Goal: Information Seeking & Learning: Find specific fact

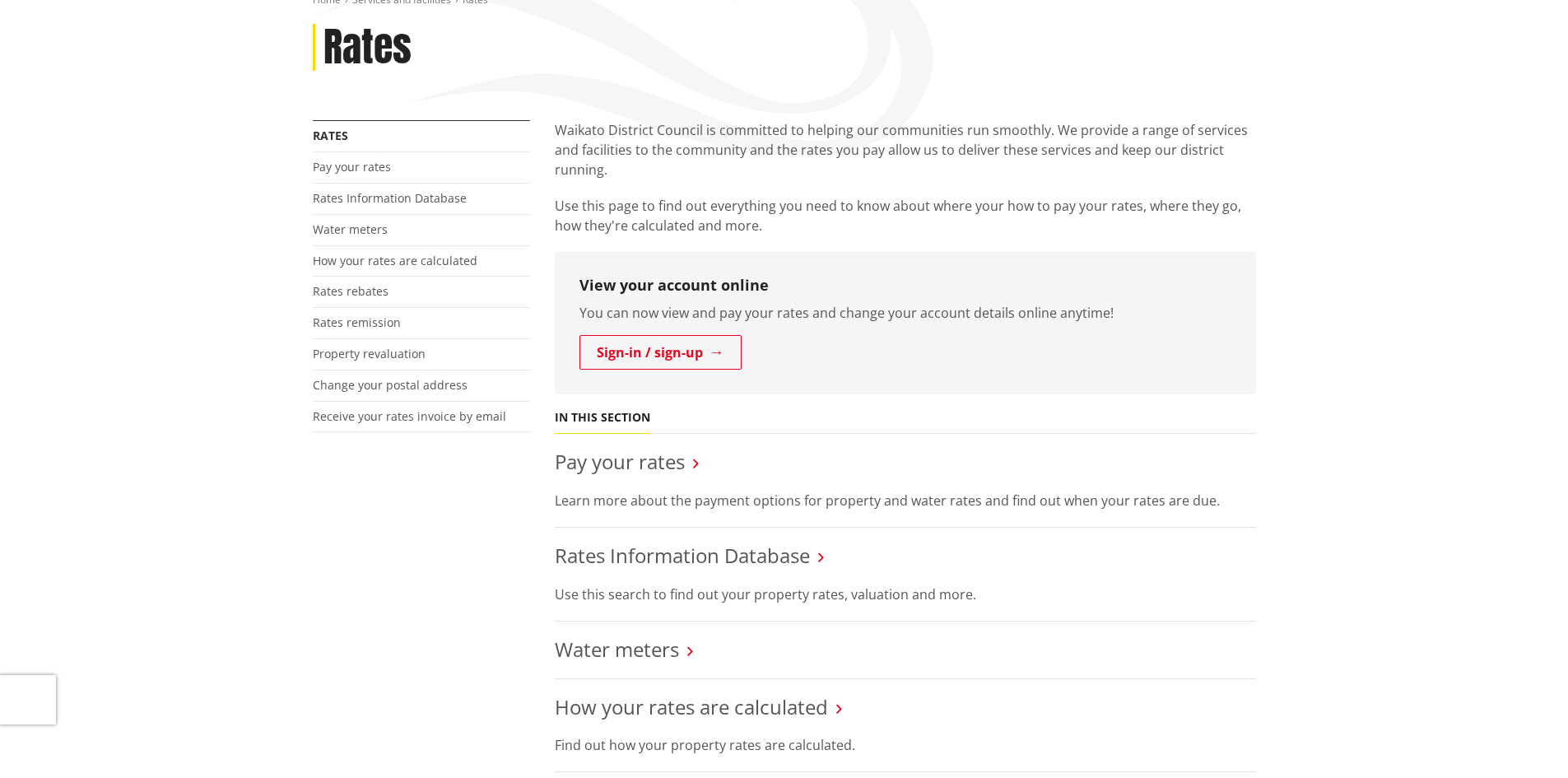
drag, startPoint x: 1333, startPoint y: 396, endPoint x: 1327, endPoint y: 498, distance: 102.2
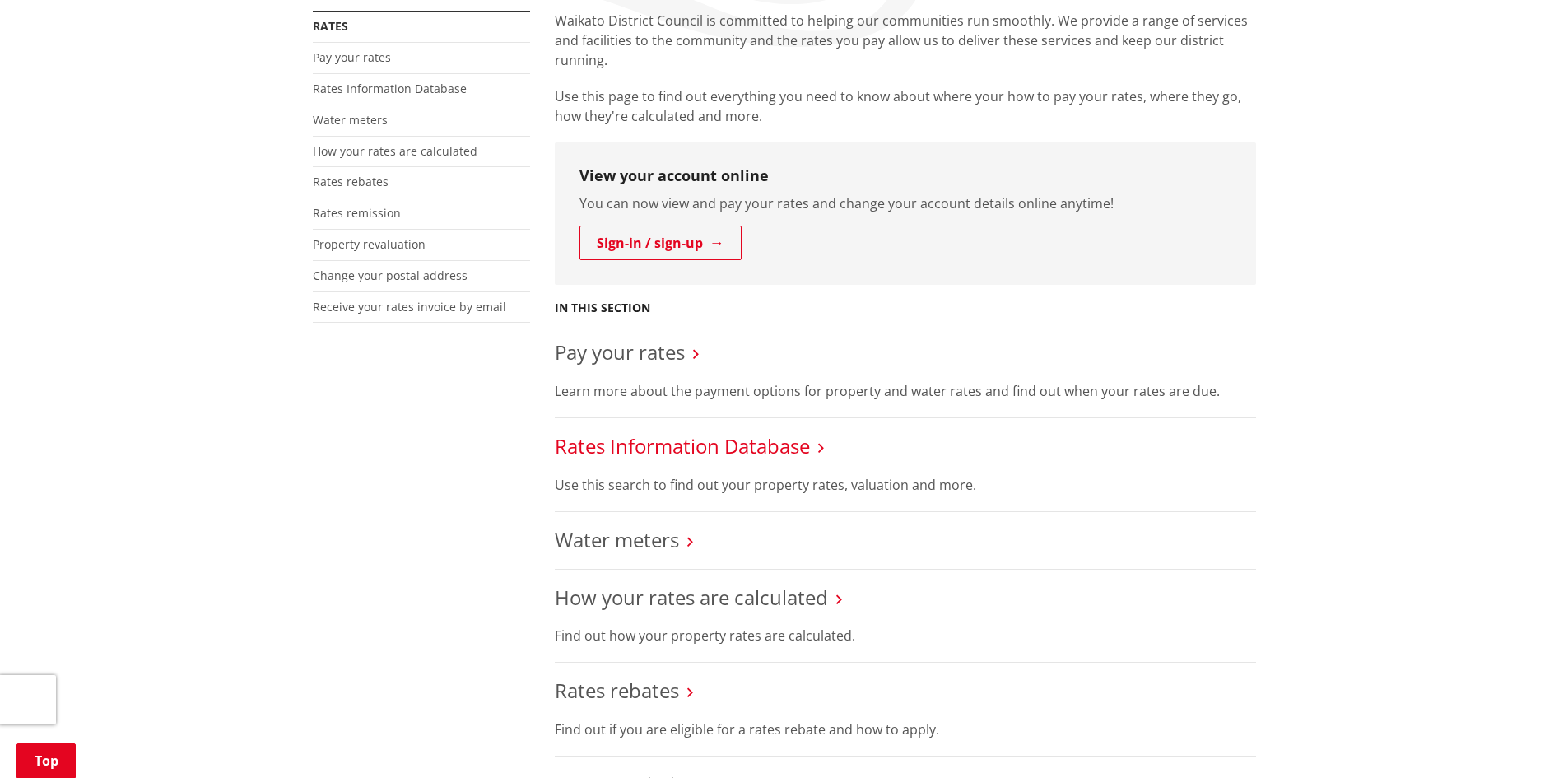
click at [670, 454] on link "Rates Information Database" at bounding box center [682, 445] width 255 height 27
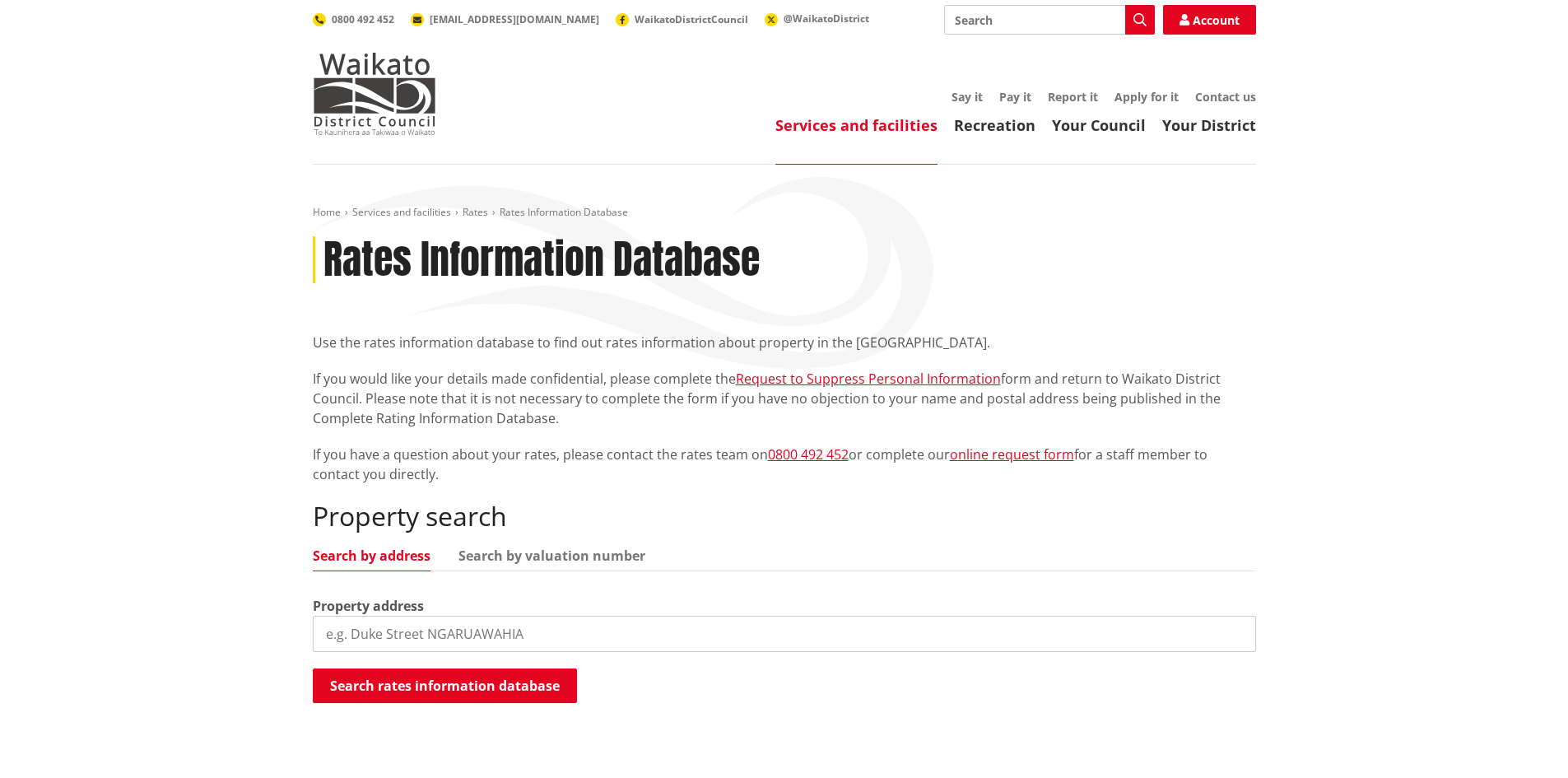
click at [446, 634] on input "search" at bounding box center [785, 634] width 943 height 36
type input "[STREET_ADDRESS][PERSON_NAME]"
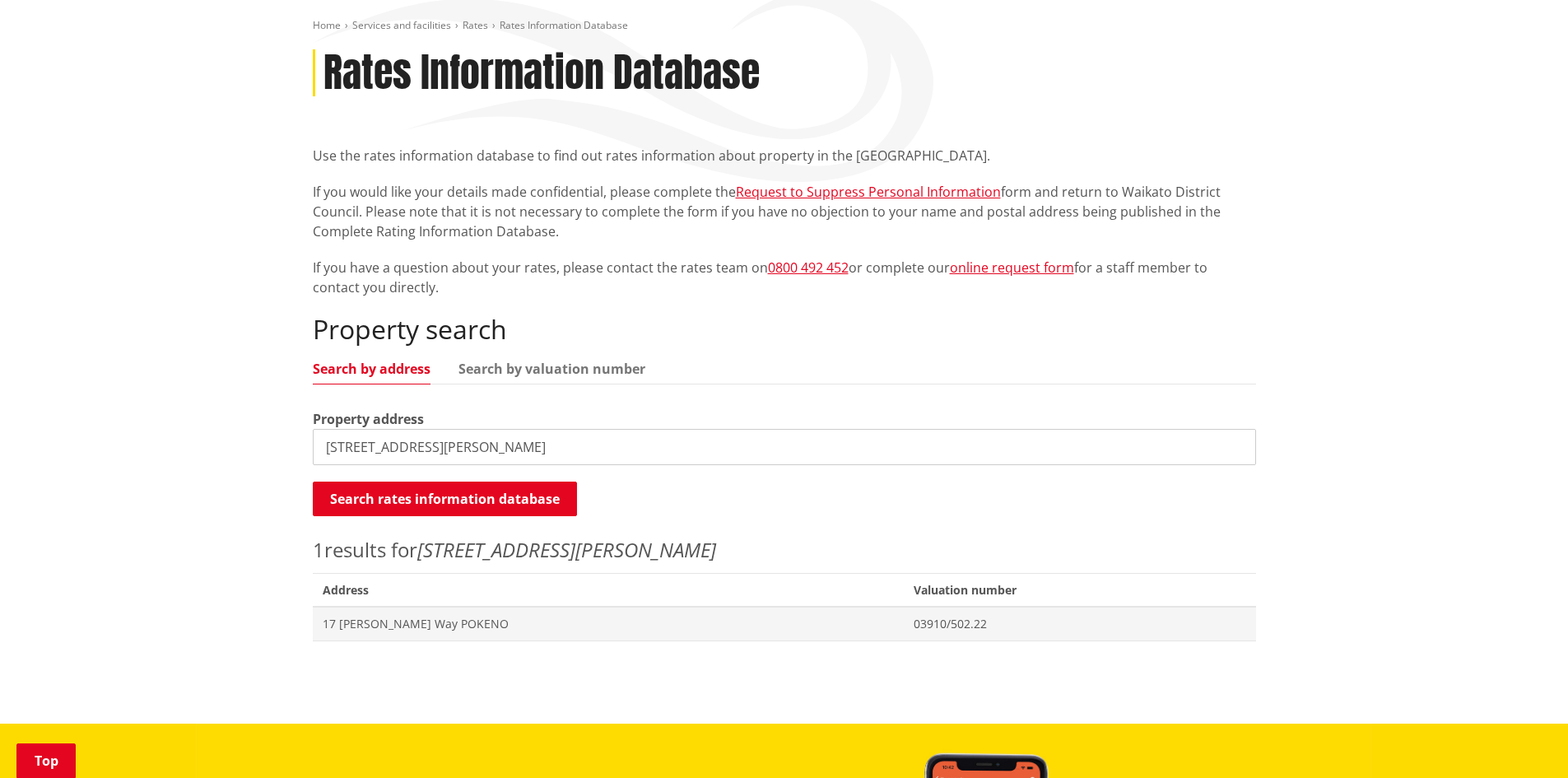
scroll to position [259, 0]
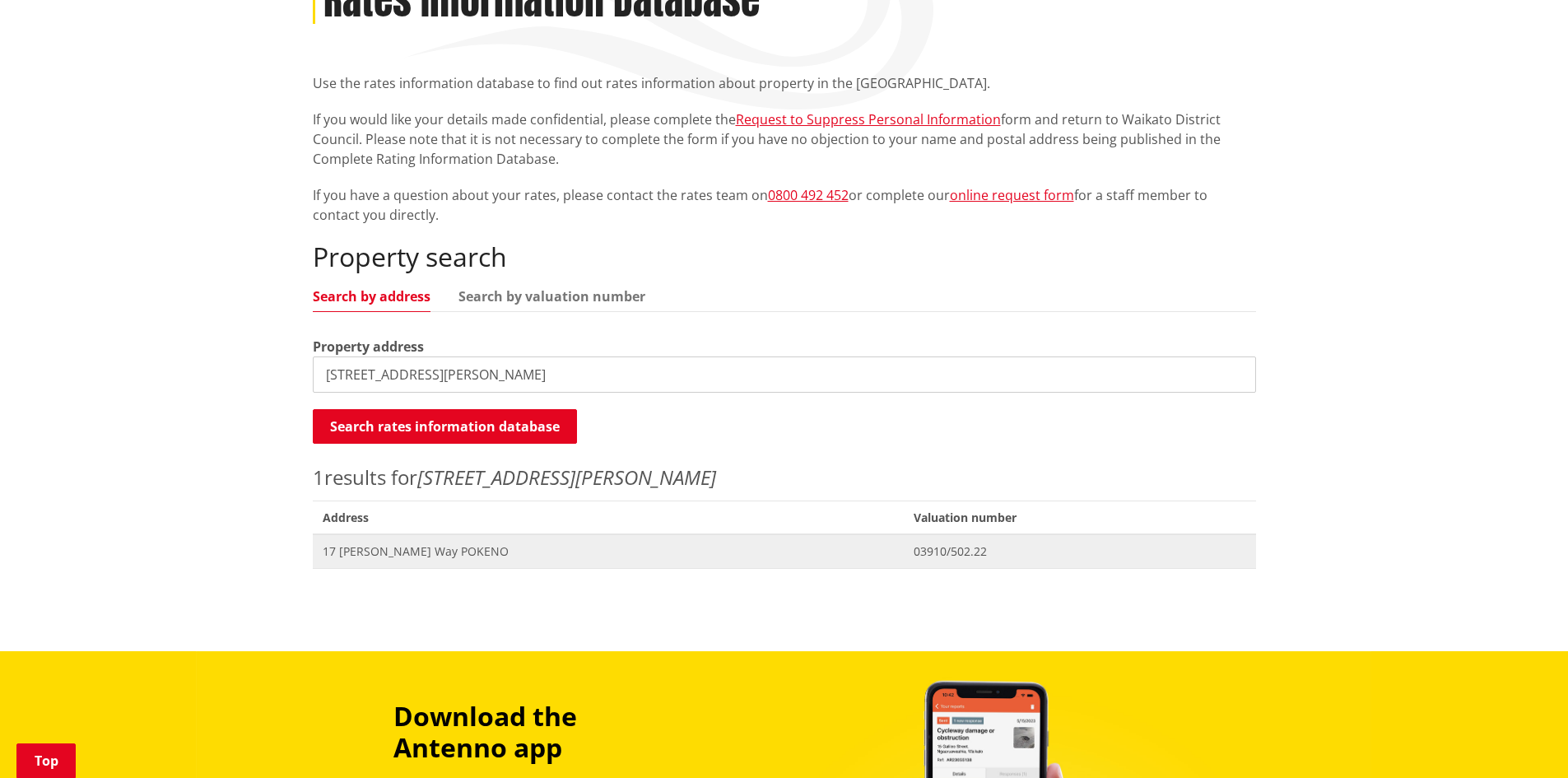
click at [741, 555] on span "17 [PERSON_NAME] Way POKENO" at bounding box center [609, 551] width 572 height 16
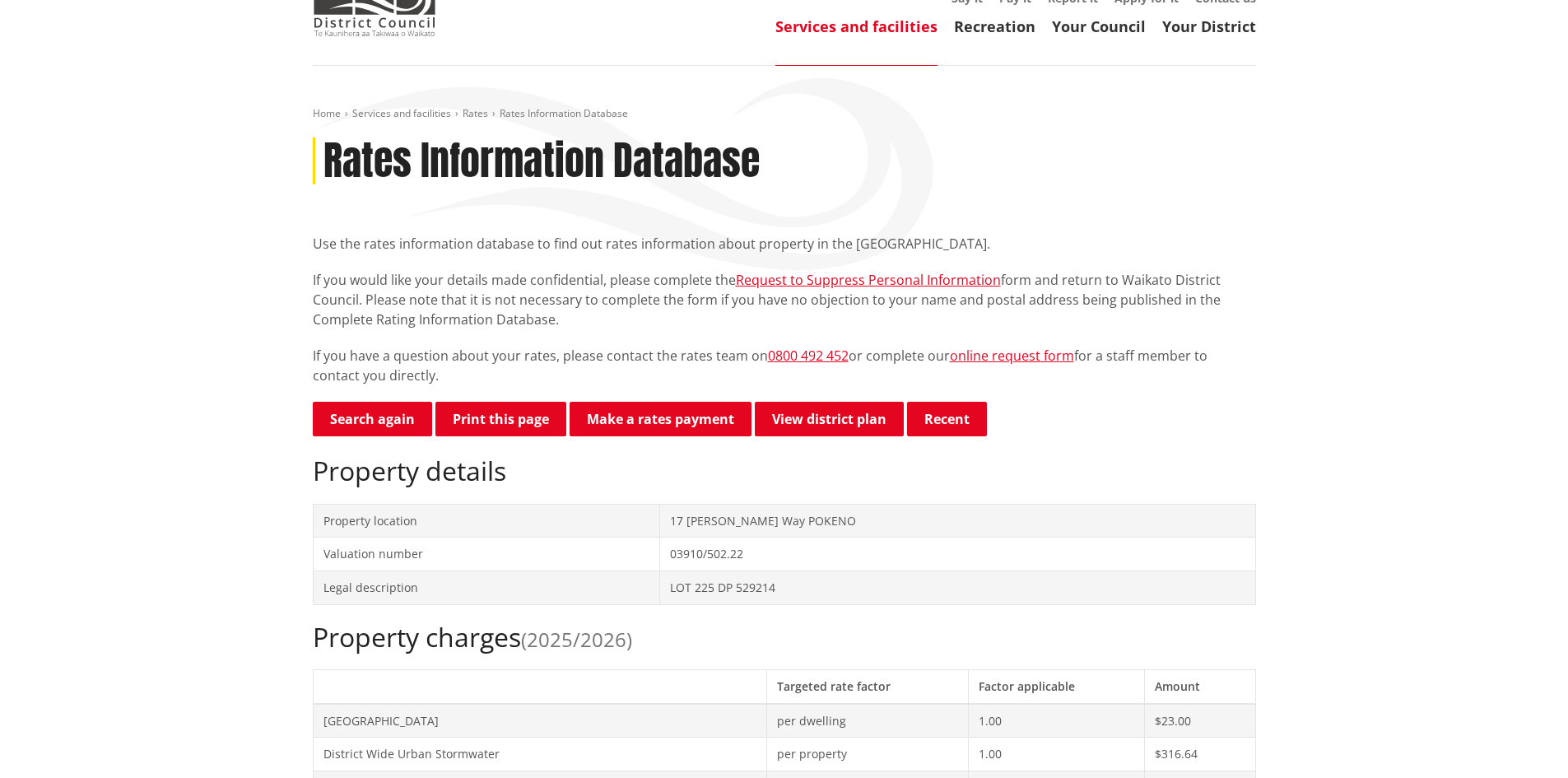
scroll to position [368, 0]
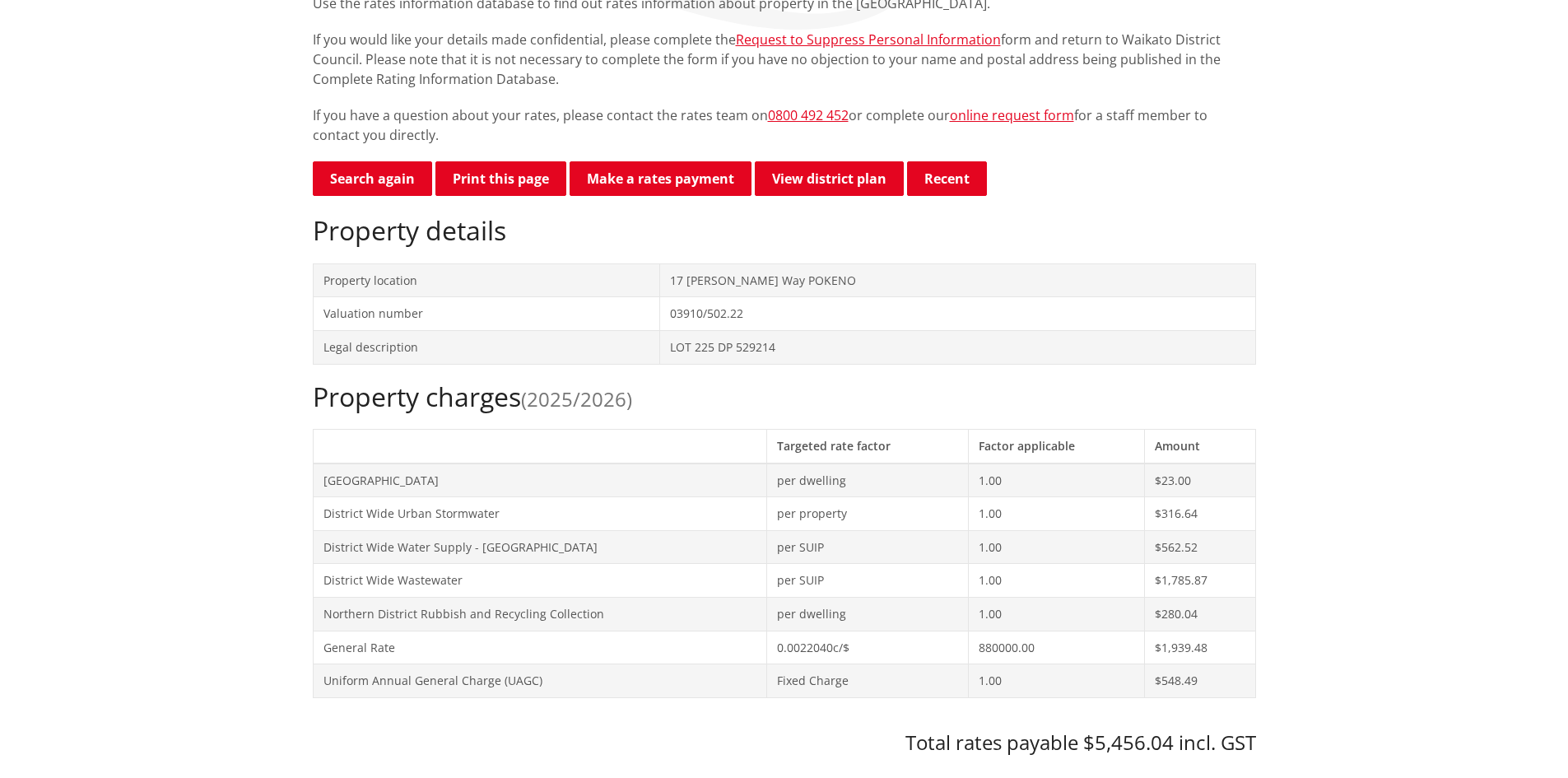
drag, startPoint x: 1401, startPoint y: 399, endPoint x: 1372, endPoint y: 498, distance: 103.2
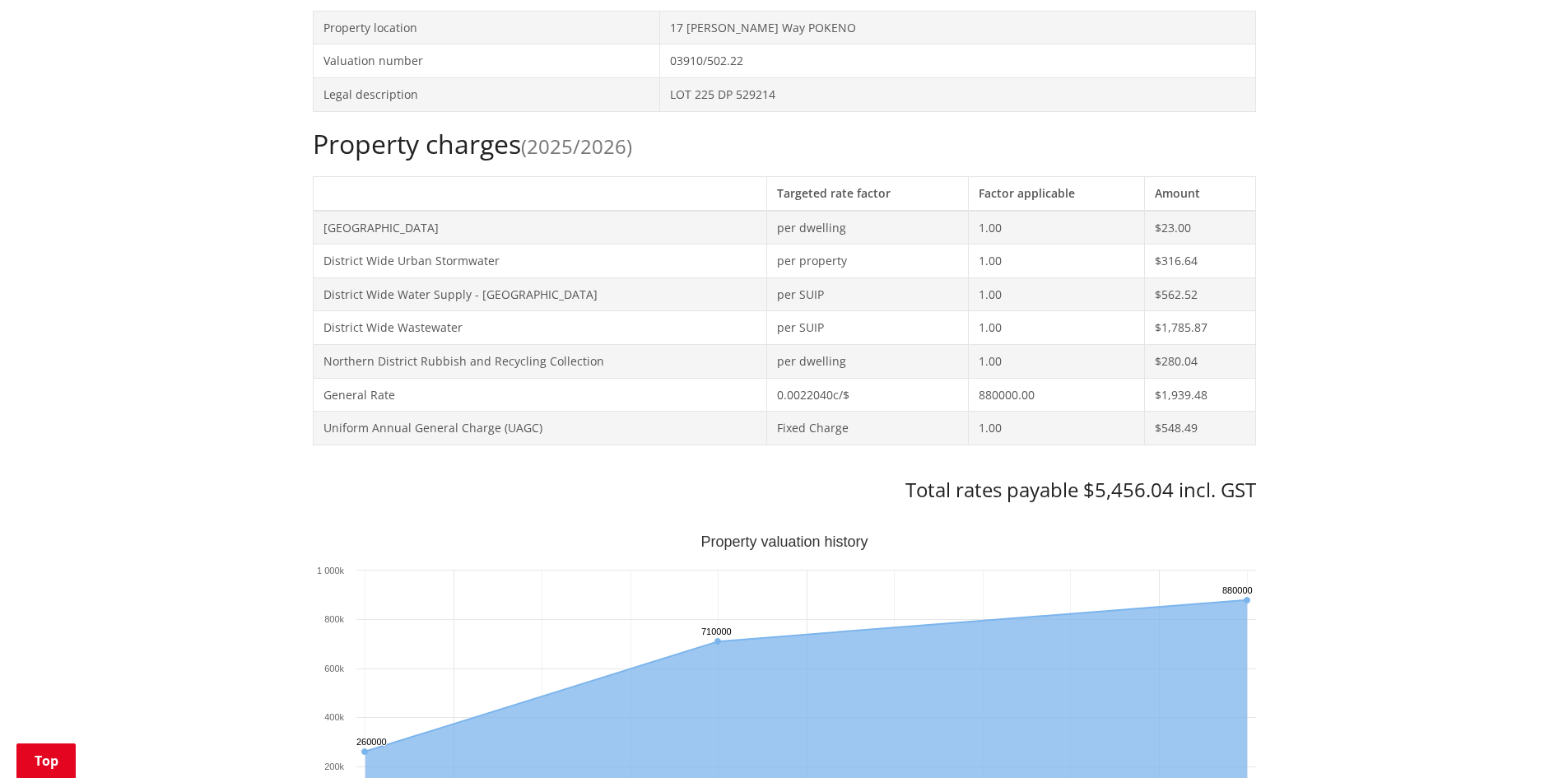
drag, startPoint x: 1397, startPoint y: 509, endPoint x: 1392, endPoint y: 557, distance: 48.3
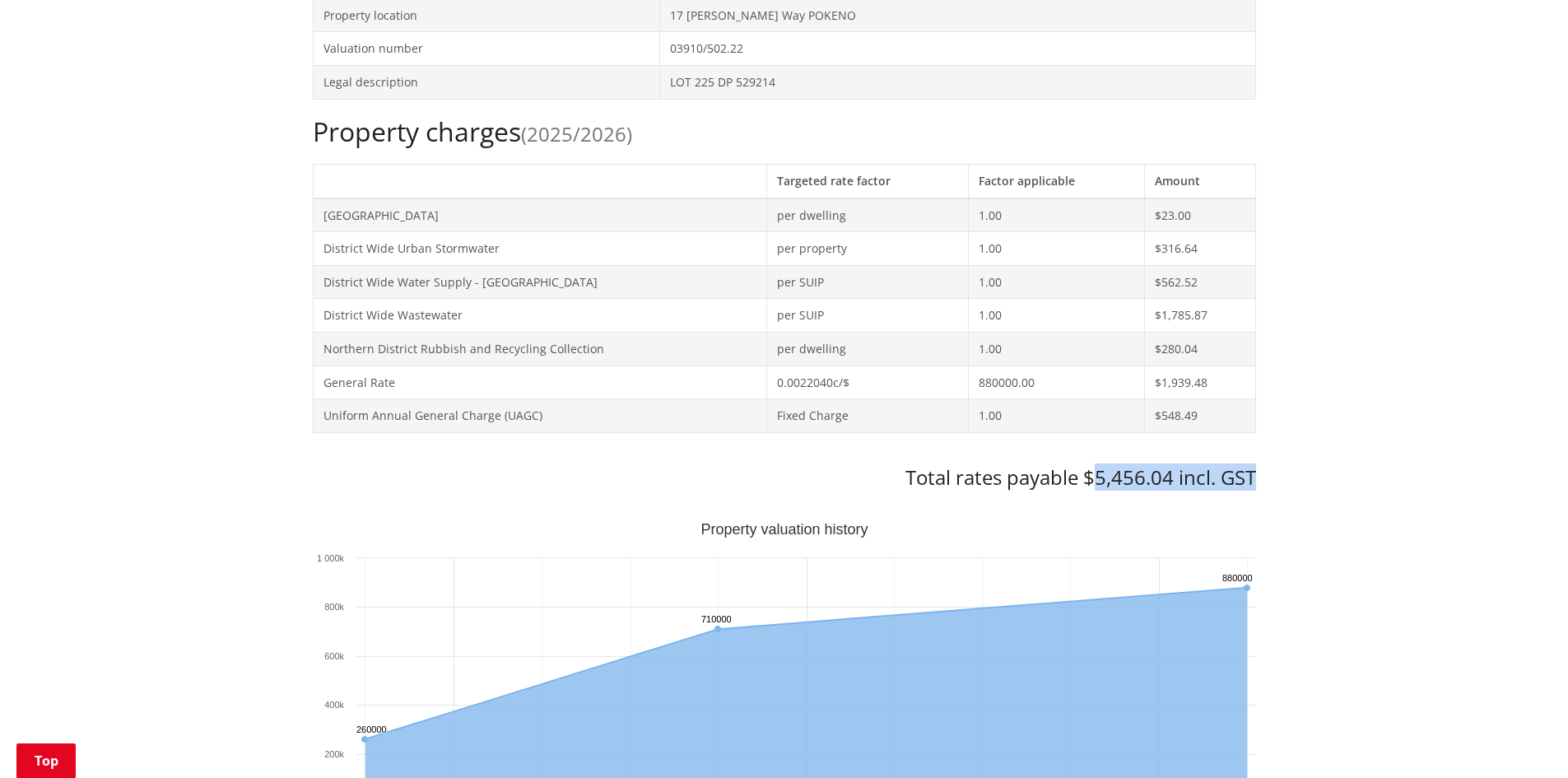
drag, startPoint x: 1095, startPoint y: 479, endPoint x: 1283, endPoint y: 478, distance: 188.0
click at [1283, 478] on div "Home Services and facilities Rates Rates Information Database Rates Information…" at bounding box center [784, 697] width 1568 height 2273
click at [1406, 506] on div "Home Services and facilities Rates Rates Information Database Rates Information…" at bounding box center [784, 697] width 1568 height 2273
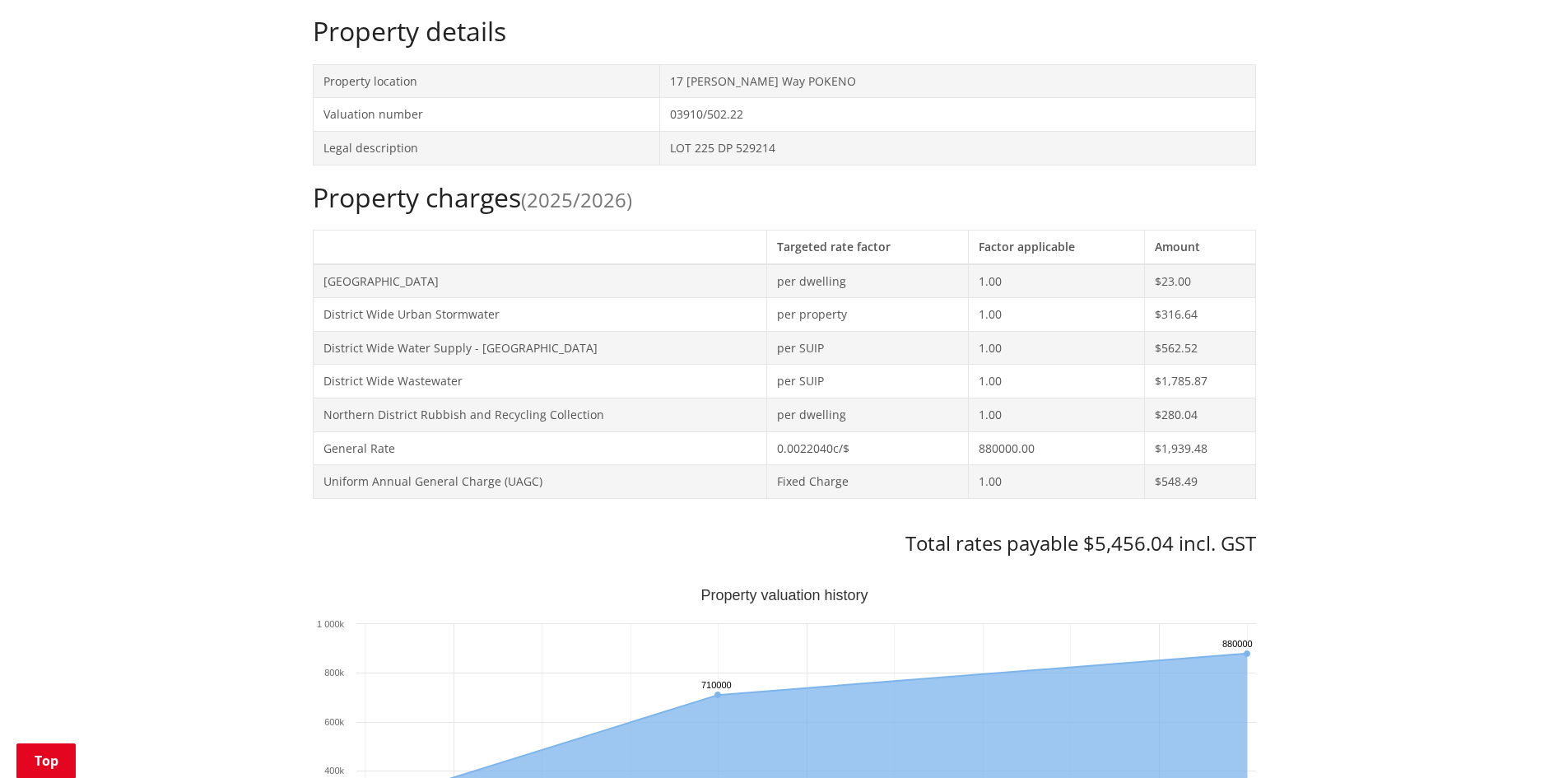
scroll to position [451, 0]
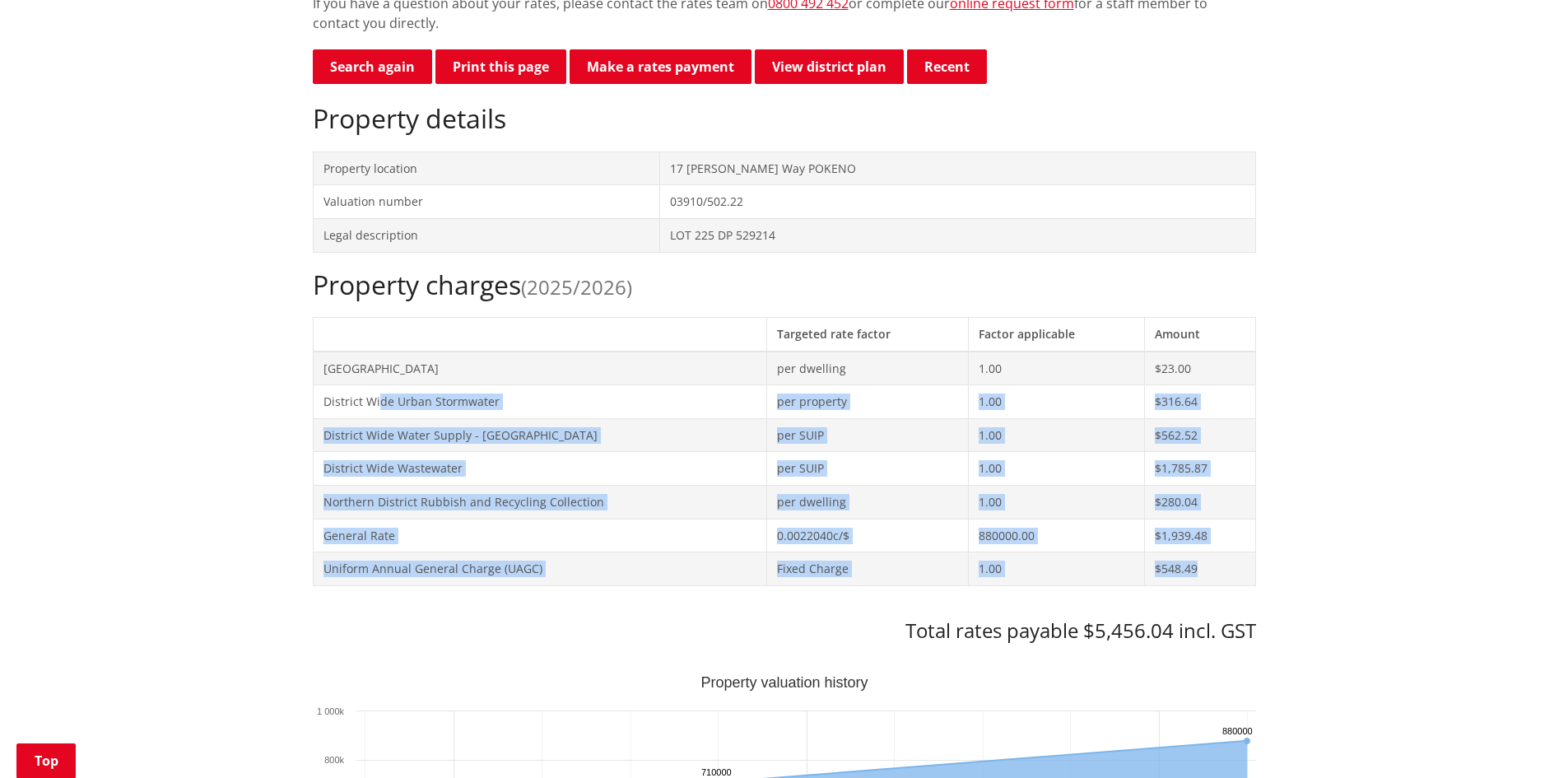
drag, startPoint x: 378, startPoint y: 403, endPoint x: 1222, endPoint y: 575, distance: 861.3
click at [1222, 575] on tbody "Pookeno Community Centre per dwelling 1.00 $23.00 District Wide Urban Stormwate…" at bounding box center [784, 469] width 942 height 235
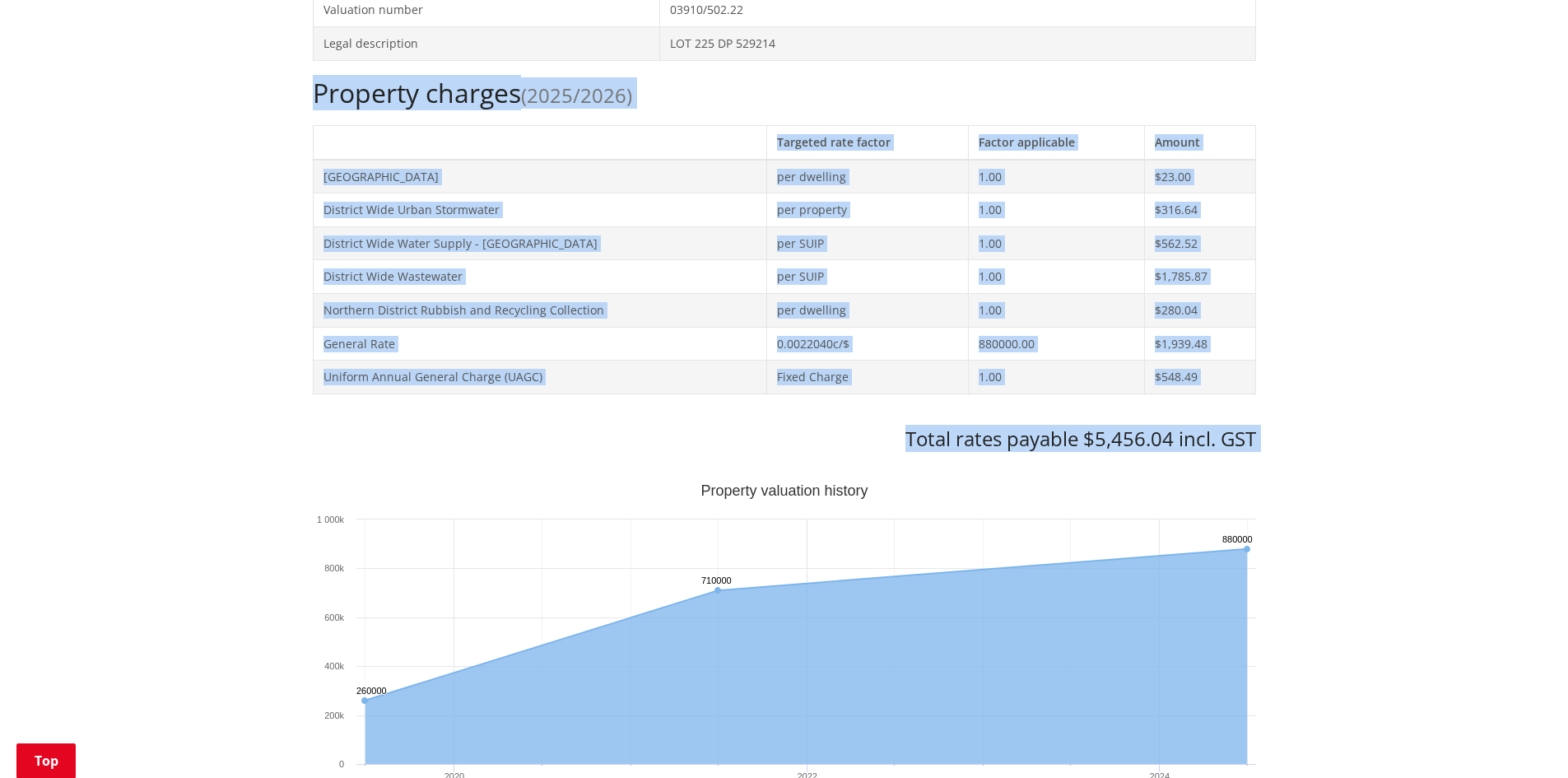
scroll to position [730, 0]
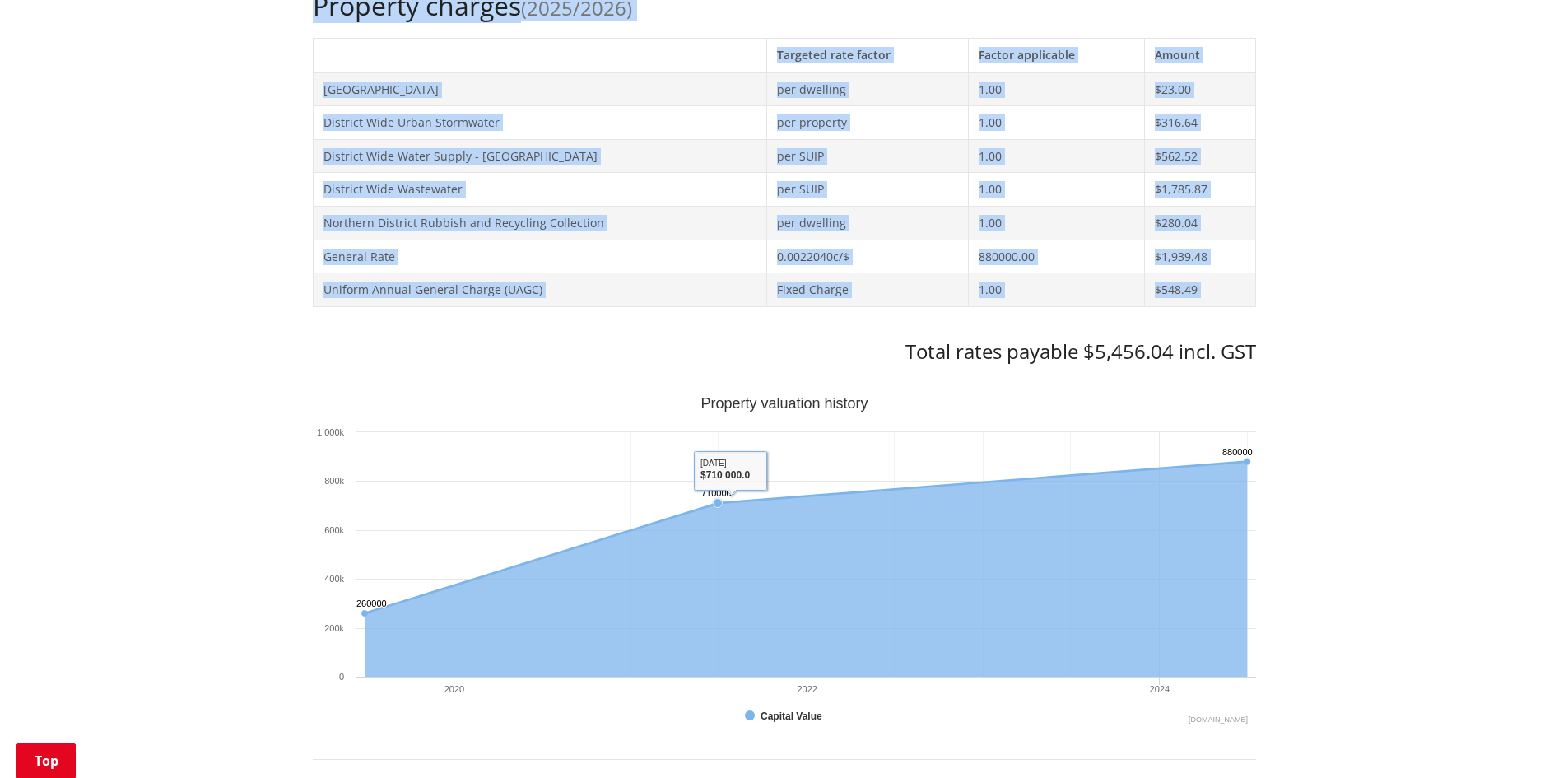
drag, startPoint x: 831, startPoint y: 547, endPoint x: 205, endPoint y: 23, distance: 816.4
click at [232, 87] on div "Home Services and facilities Rates Rates Information Database Rates Information…" at bounding box center [784, 571] width 1568 height 2273
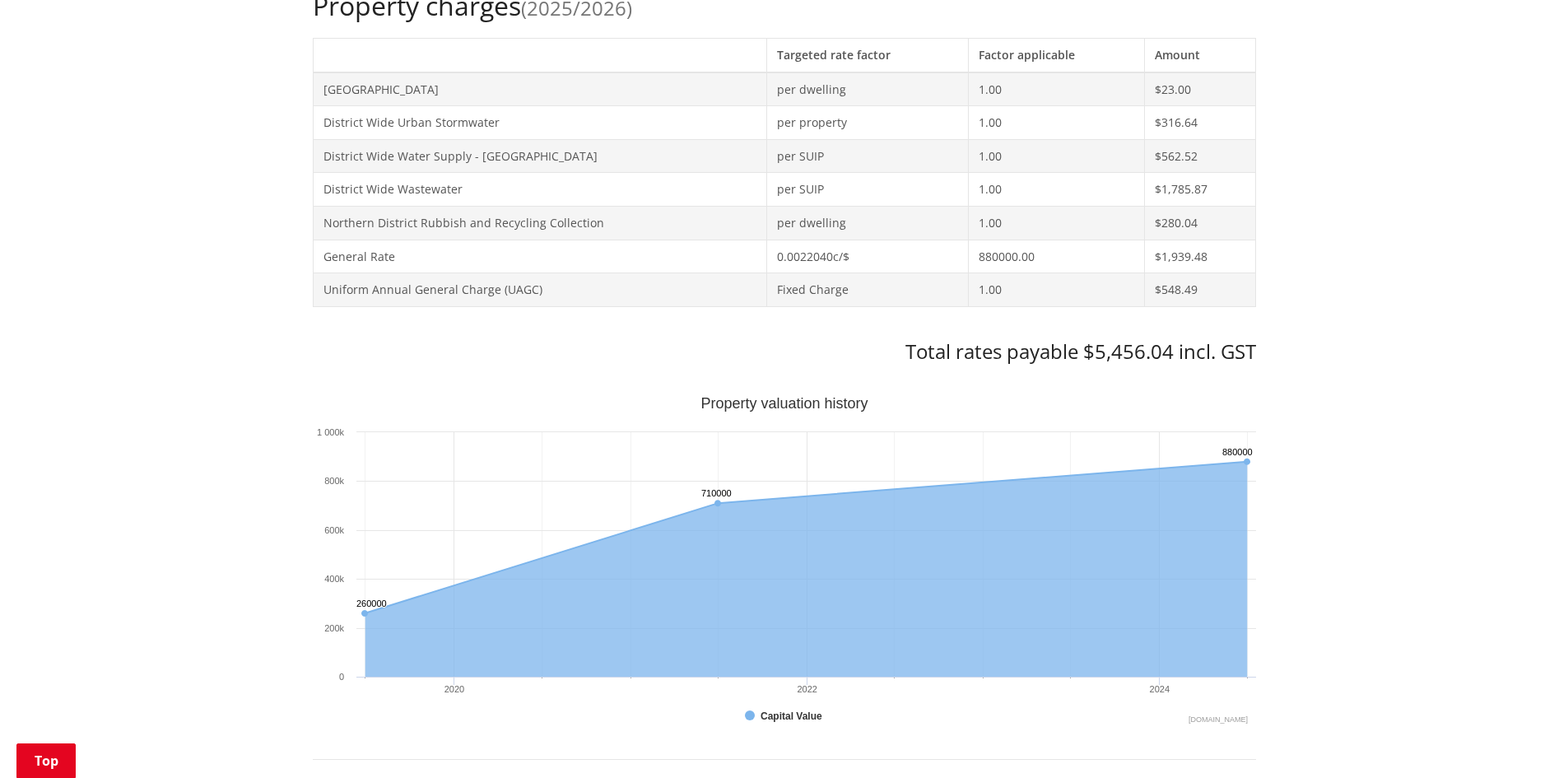
click at [1508, 407] on div "Home Services and facilities Rates Rates Information Database Rates Information…" at bounding box center [784, 571] width 1568 height 2273
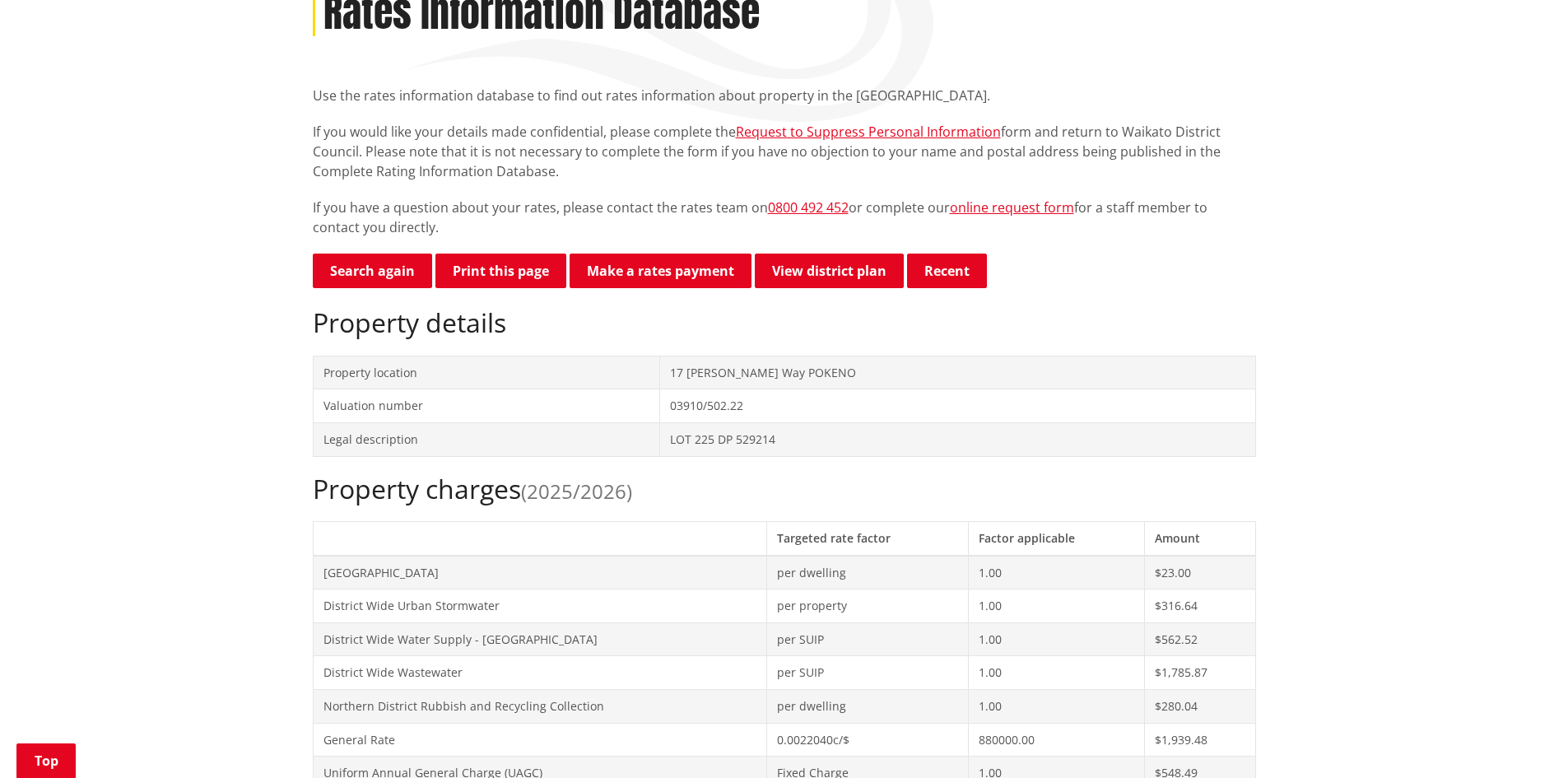
scroll to position [205, 0]
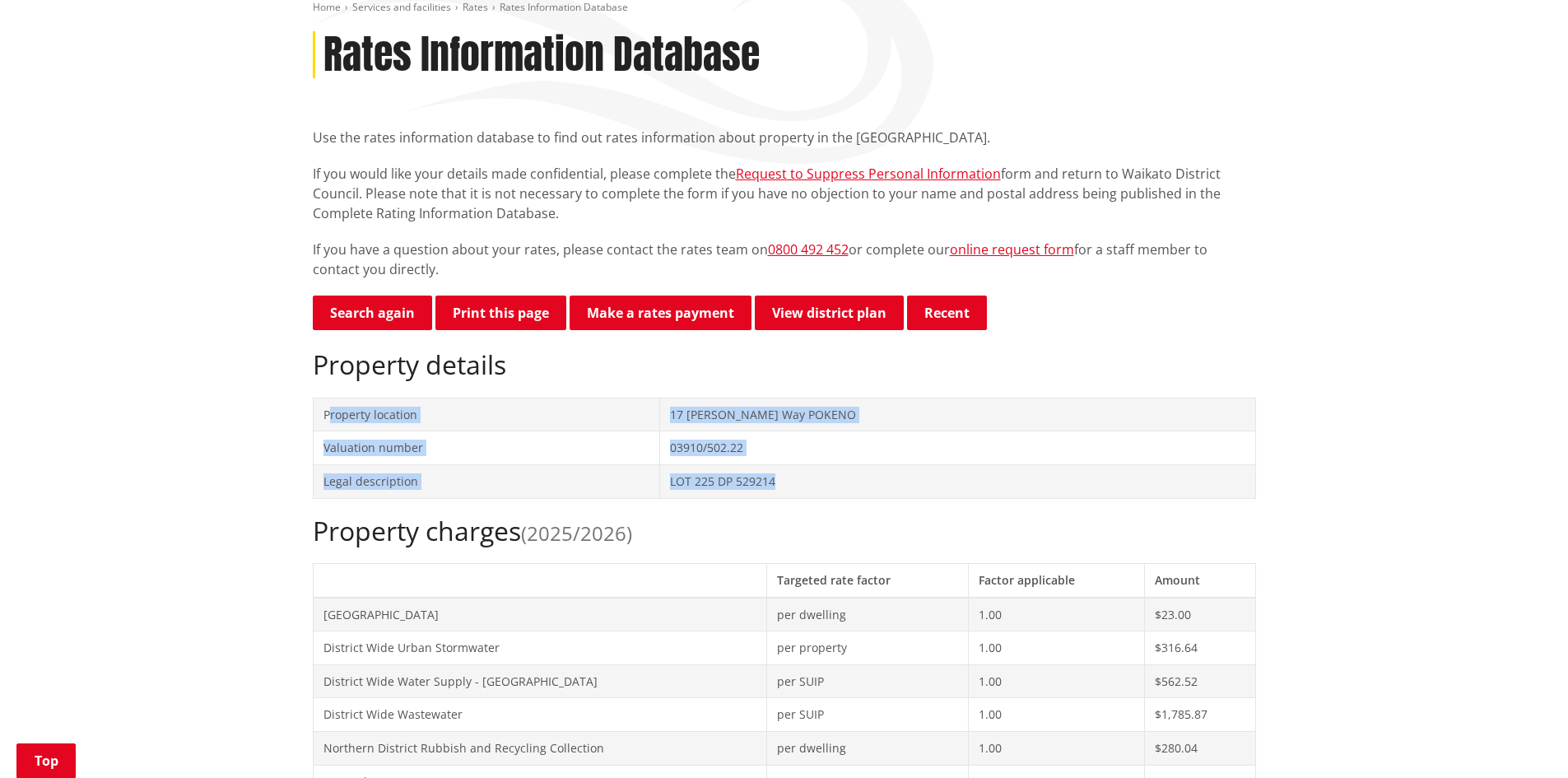
drag, startPoint x: 829, startPoint y: 472, endPoint x: 327, endPoint y: 412, distance: 505.6
click at [327, 412] on tbody "Property location [STREET_ADDRESS][PERSON_NAME] Valuation number 03910/502.22 L…" at bounding box center [784, 447] width 942 height 100
click at [501, 427] on td "Property location" at bounding box center [486, 414] width 346 height 34
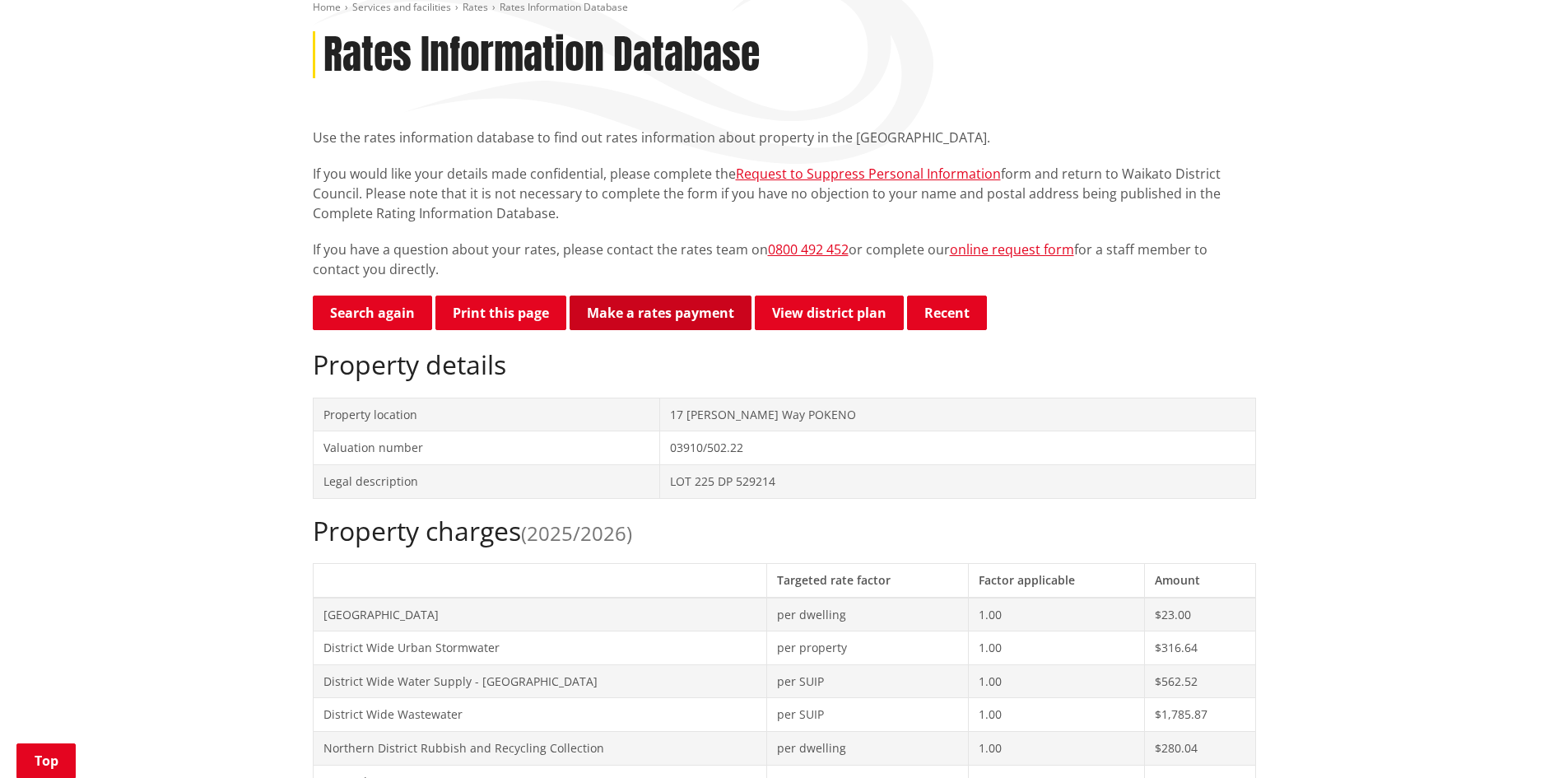
click at [670, 319] on link "Make a rates payment" at bounding box center [660, 312] width 182 height 35
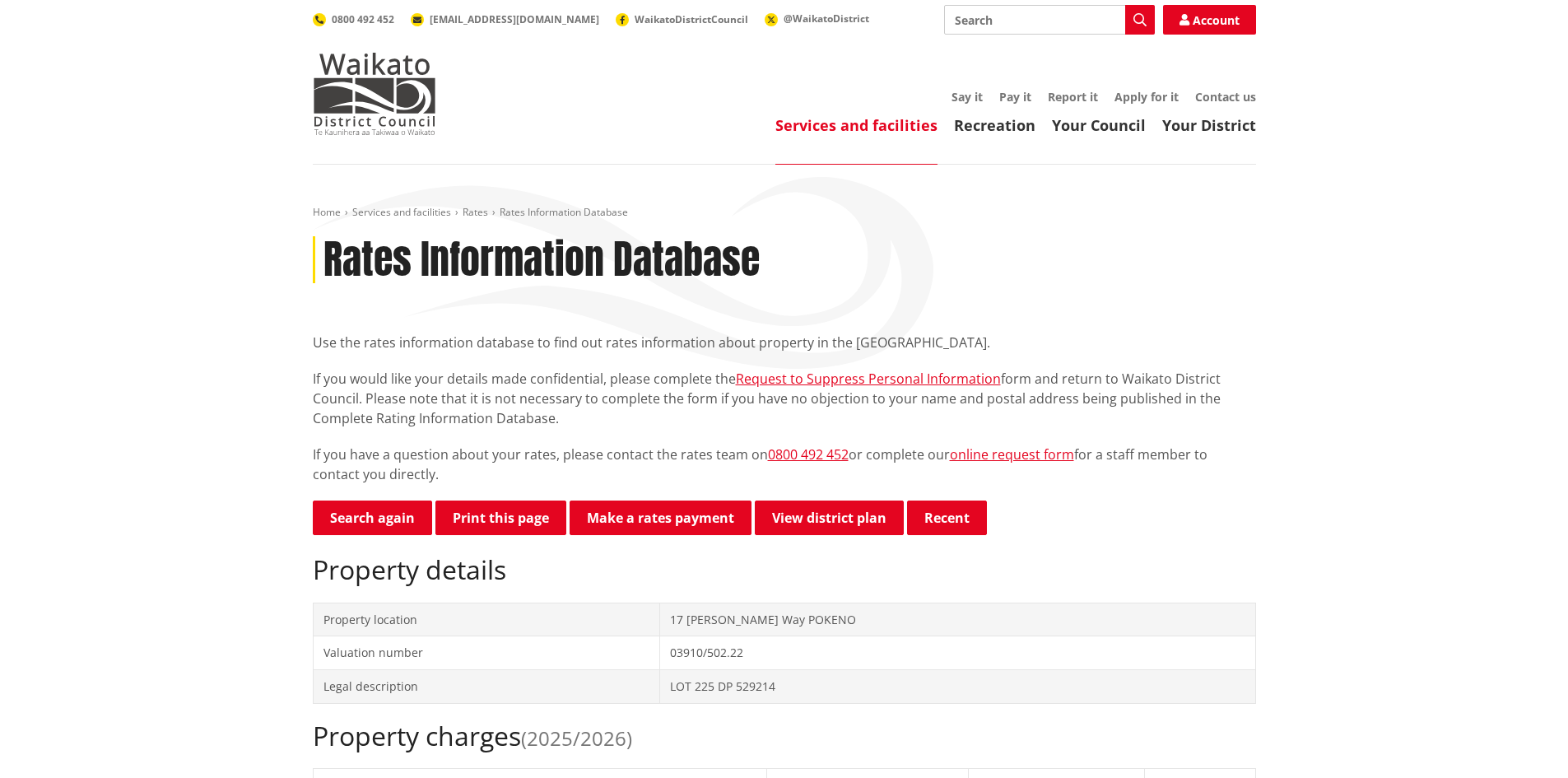
scroll to position [205, 0]
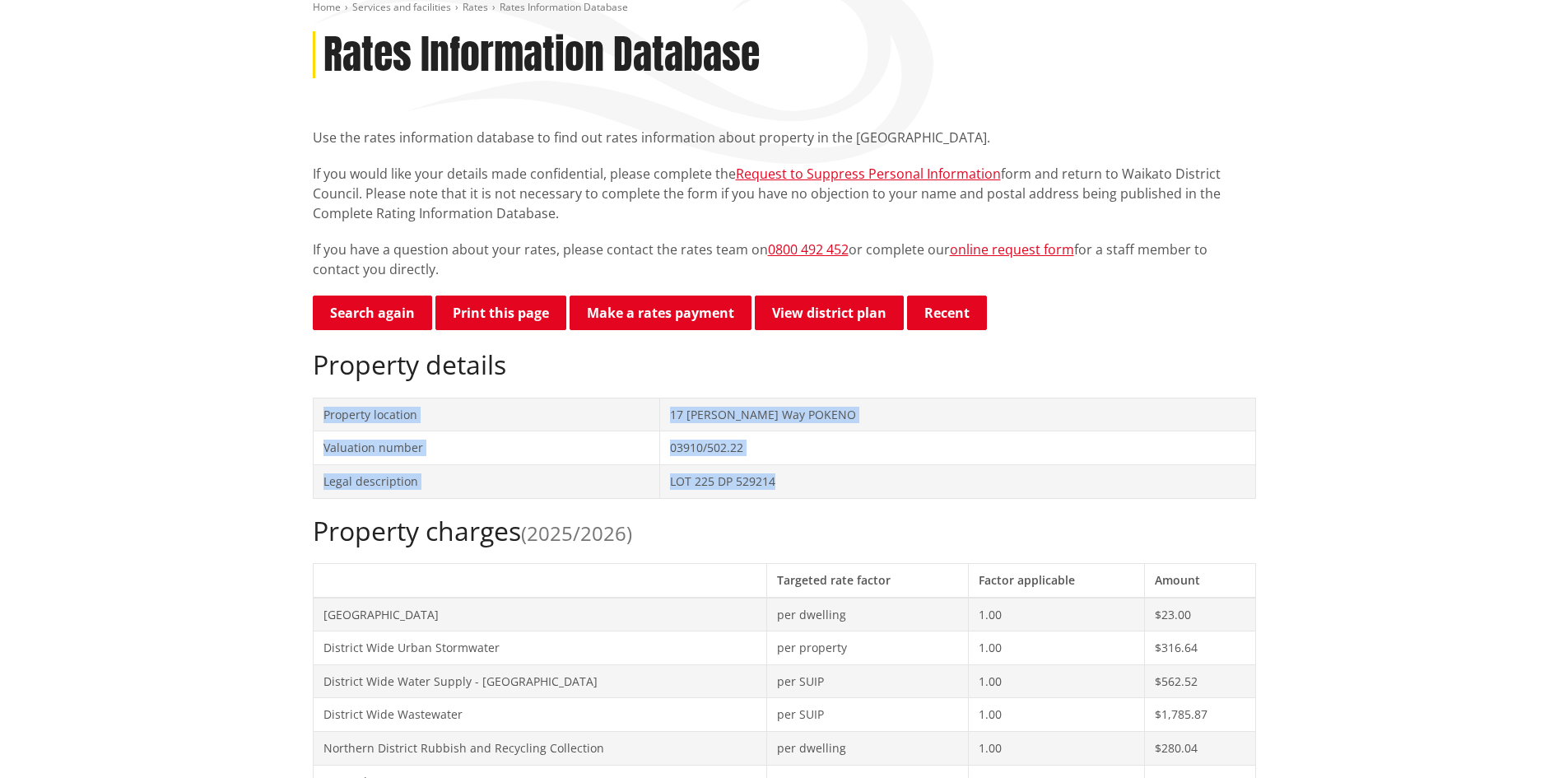
drag, startPoint x: 831, startPoint y: 484, endPoint x: 313, endPoint y: 410, distance: 523.3
click at [313, 410] on tbody "Property location [STREET_ADDRESS][PERSON_NAME] Valuation number 03910/502.22 L…" at bounding box center [784, 447] width 942 height 100
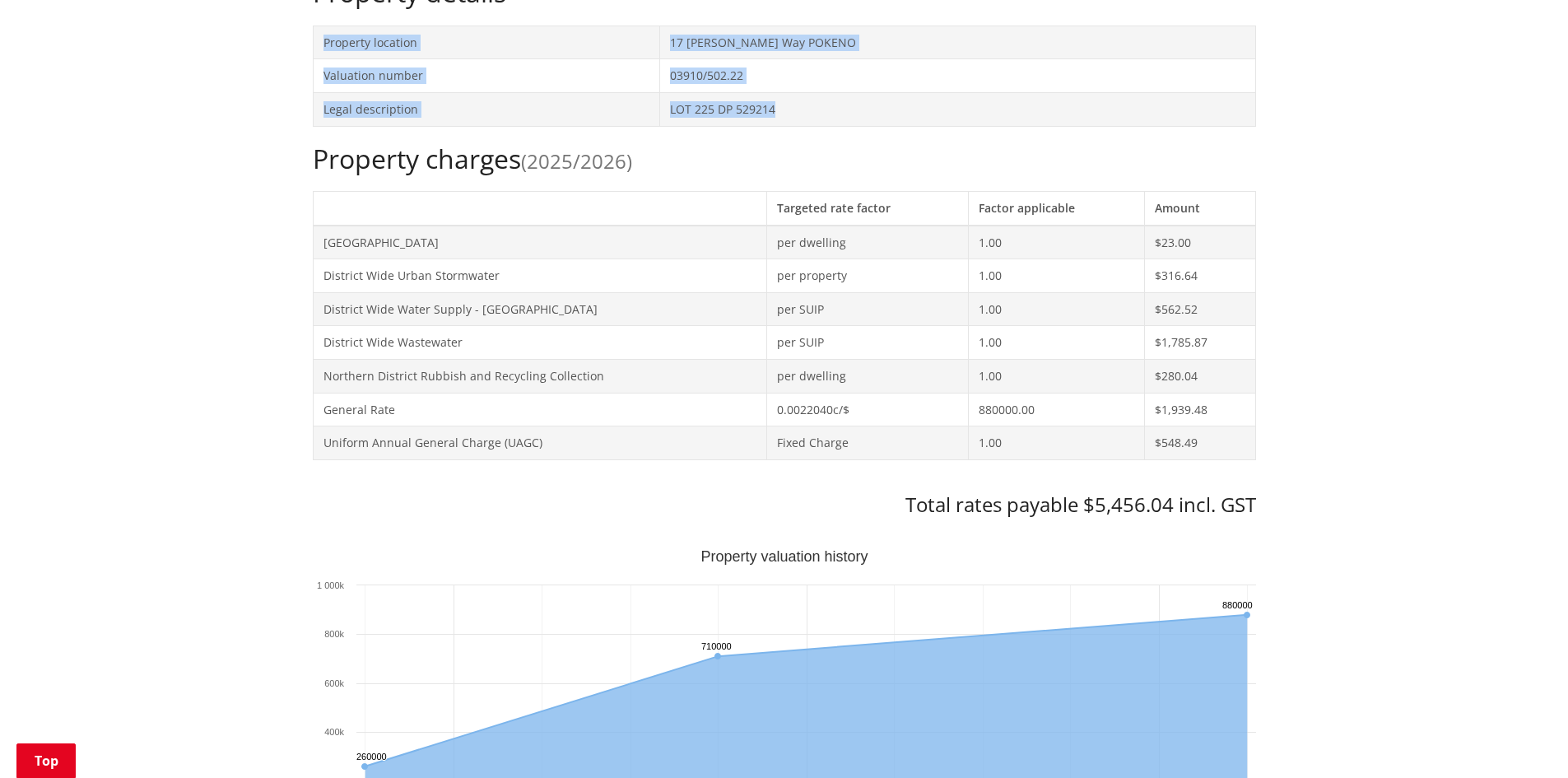
scroll to position [497, 0]
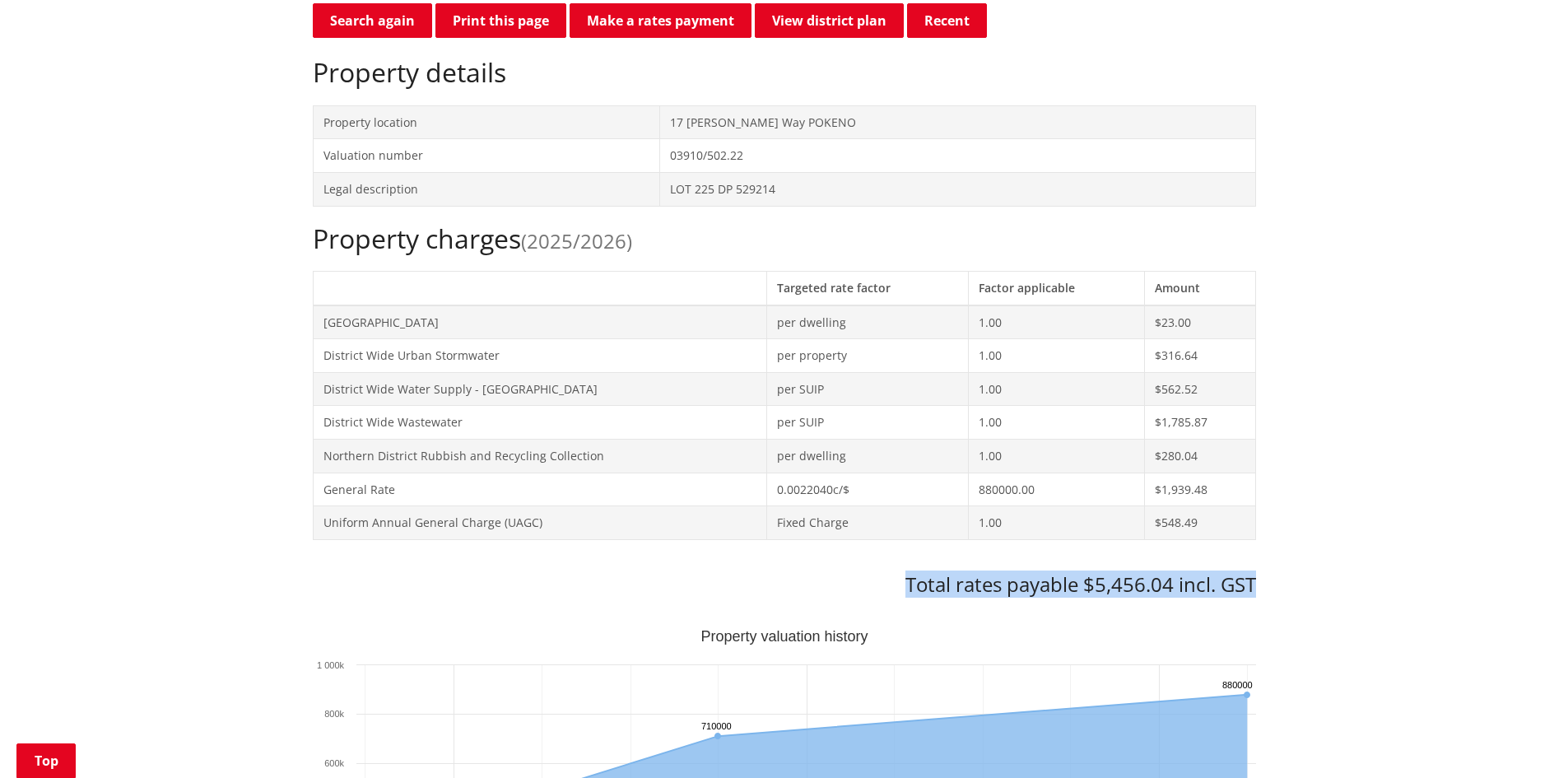
drag, startPoint x: 899, startPoint y: 583, endPoint x: 1301, endPoint y: 588, distance: 402.0
click at [976, 585] on h3 "Total rates payable $5,456.04 incl. GST" at bounding box center [785, 584] width 943 height 24
drag, startPoint x: 910, startPoint y: 583, endPoint x: 1320, endPoint y: 592, distance: 410.1
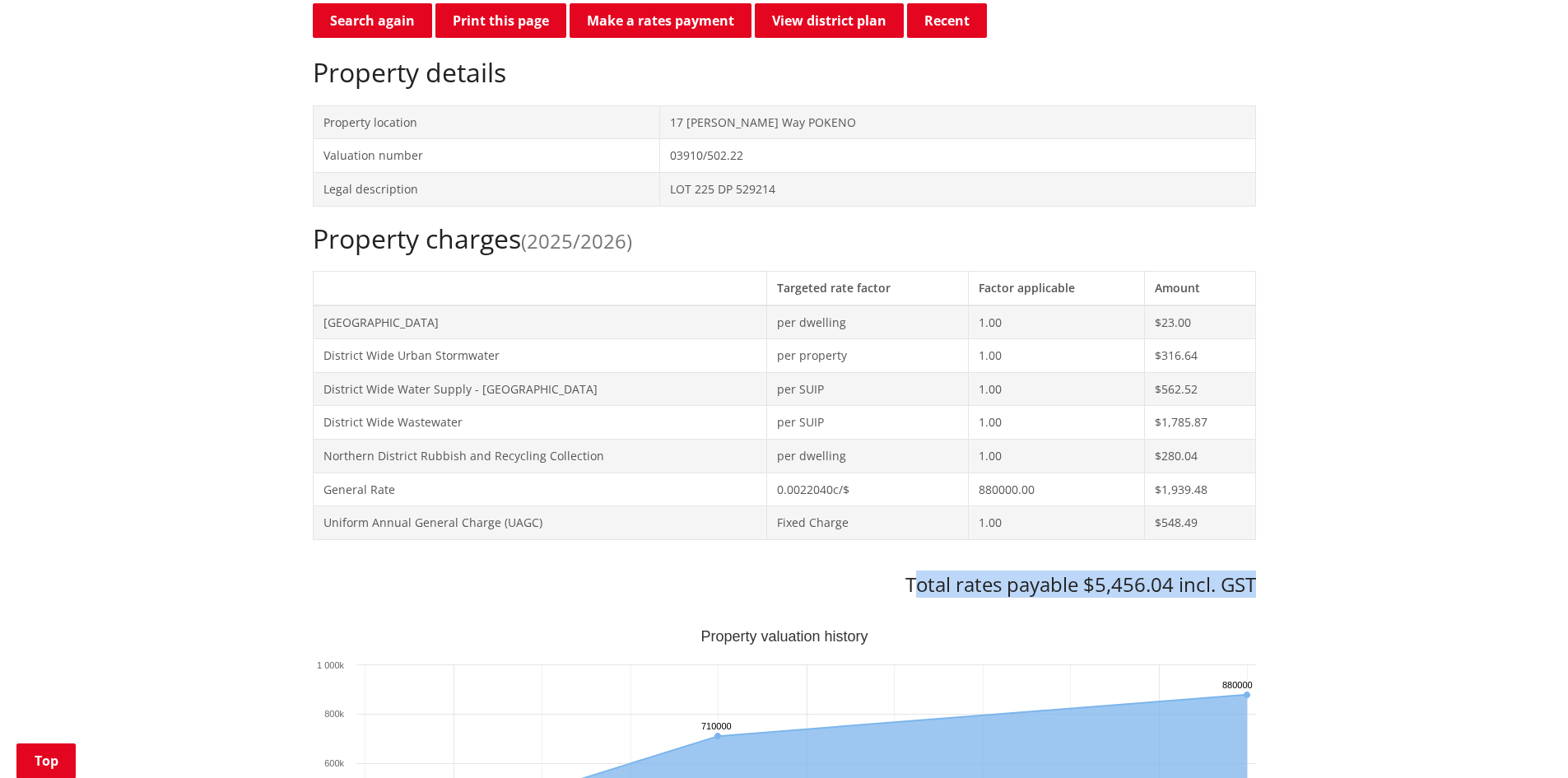
drag, startPoint x: 1269, startPoint y: 588, endPoint x: 899, endPoint y: 578, distance: 370.1
click at [902, 585] on h3 "Total rates payable $5,456.04 incl. GST" at bounding box center [785, 584] width 943 height 24
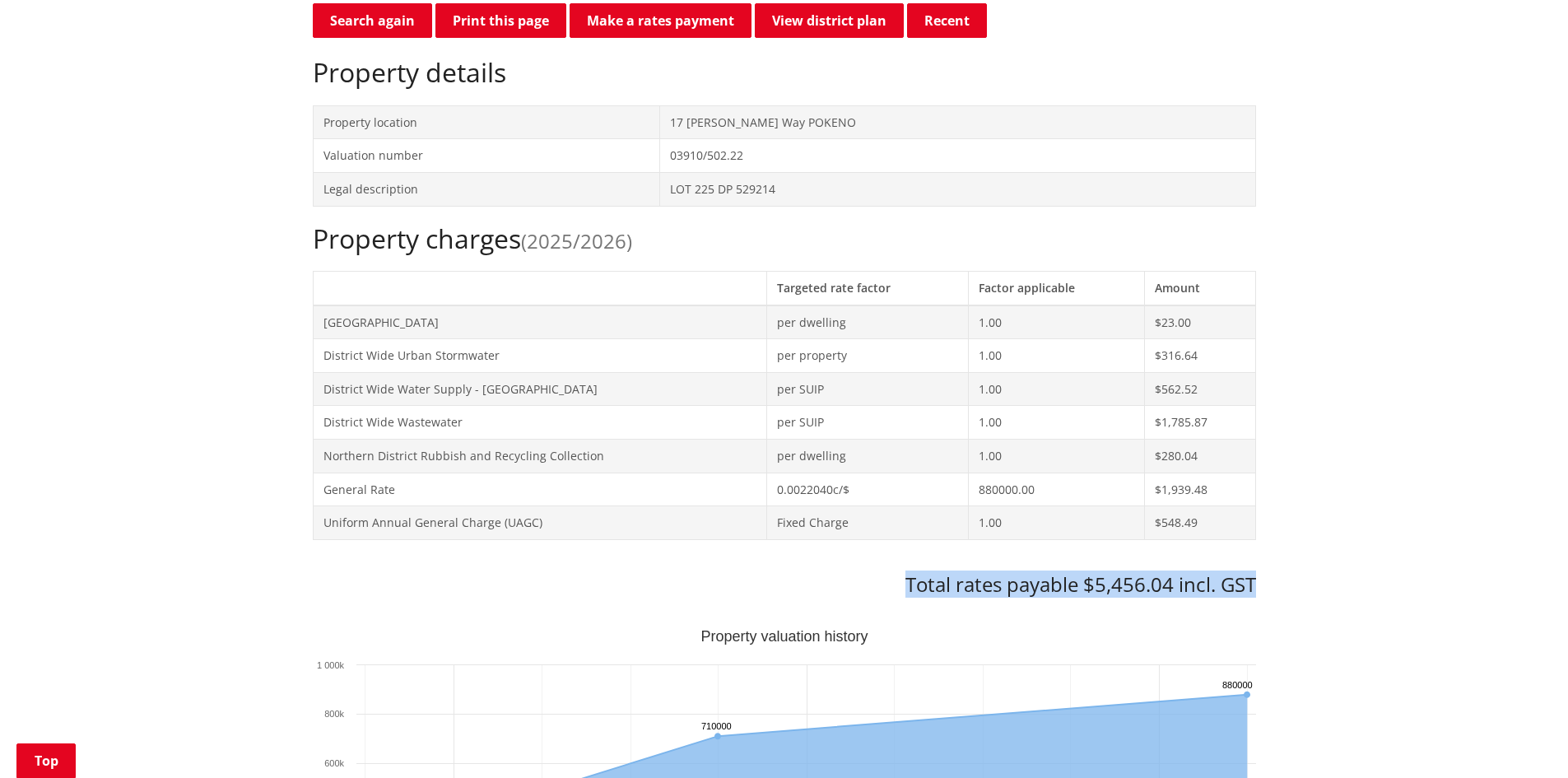
drag, startPoint x: 904, startPoint y: 581, endPoint x: 1256, endPoint y: 590, distance: 352.1
click at [1256, 590] on div "Home Services and facilities Rates Rates Information Database Rates Information…" at bounding box center [784, 791] width 968 height 2165
click at [505, 588] on h3 "Total rates payable $5,456.04 incl. GST" at bounding box center [785, 584] width 943 height 24
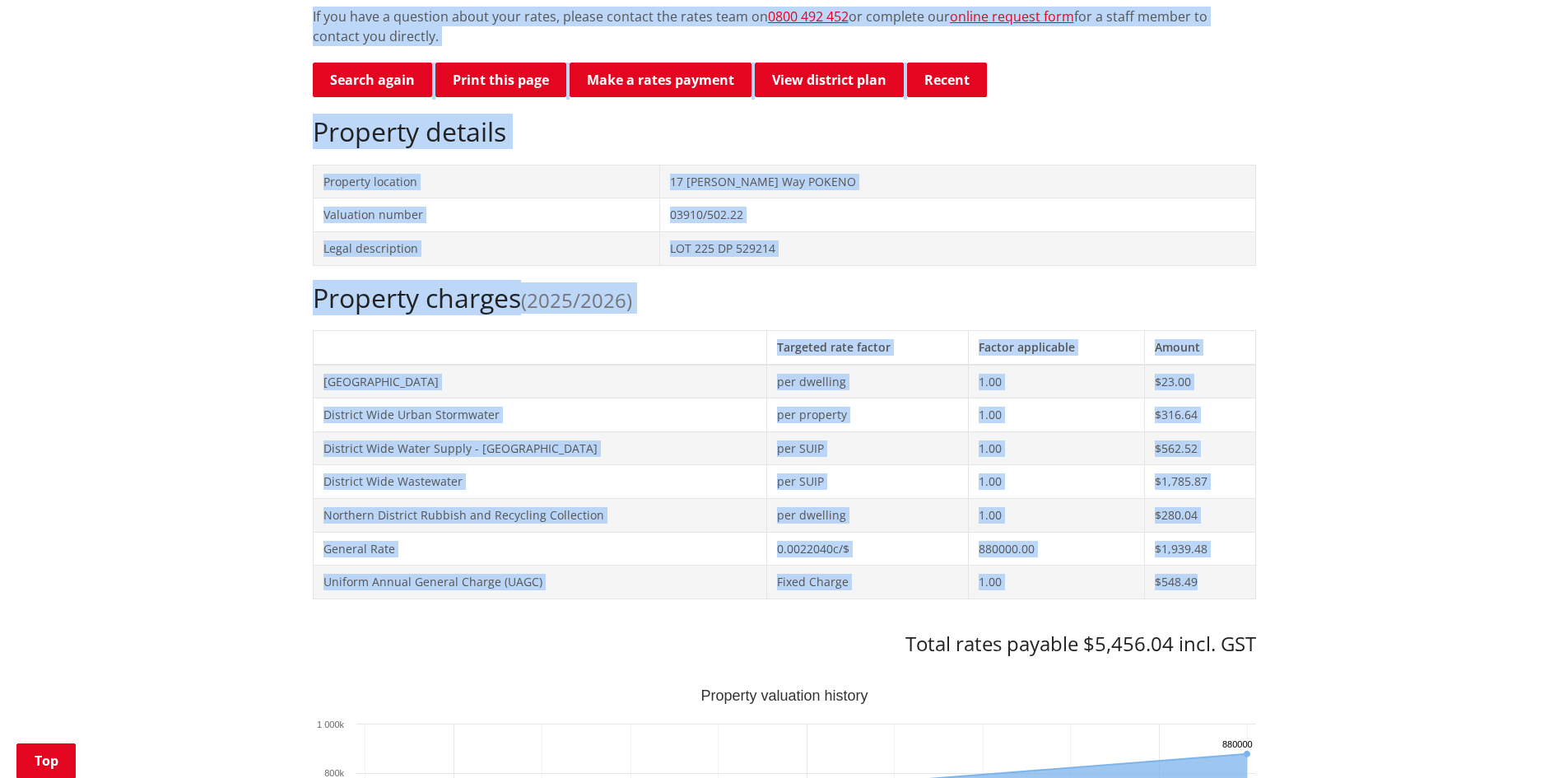
scroll to position [0, 0]
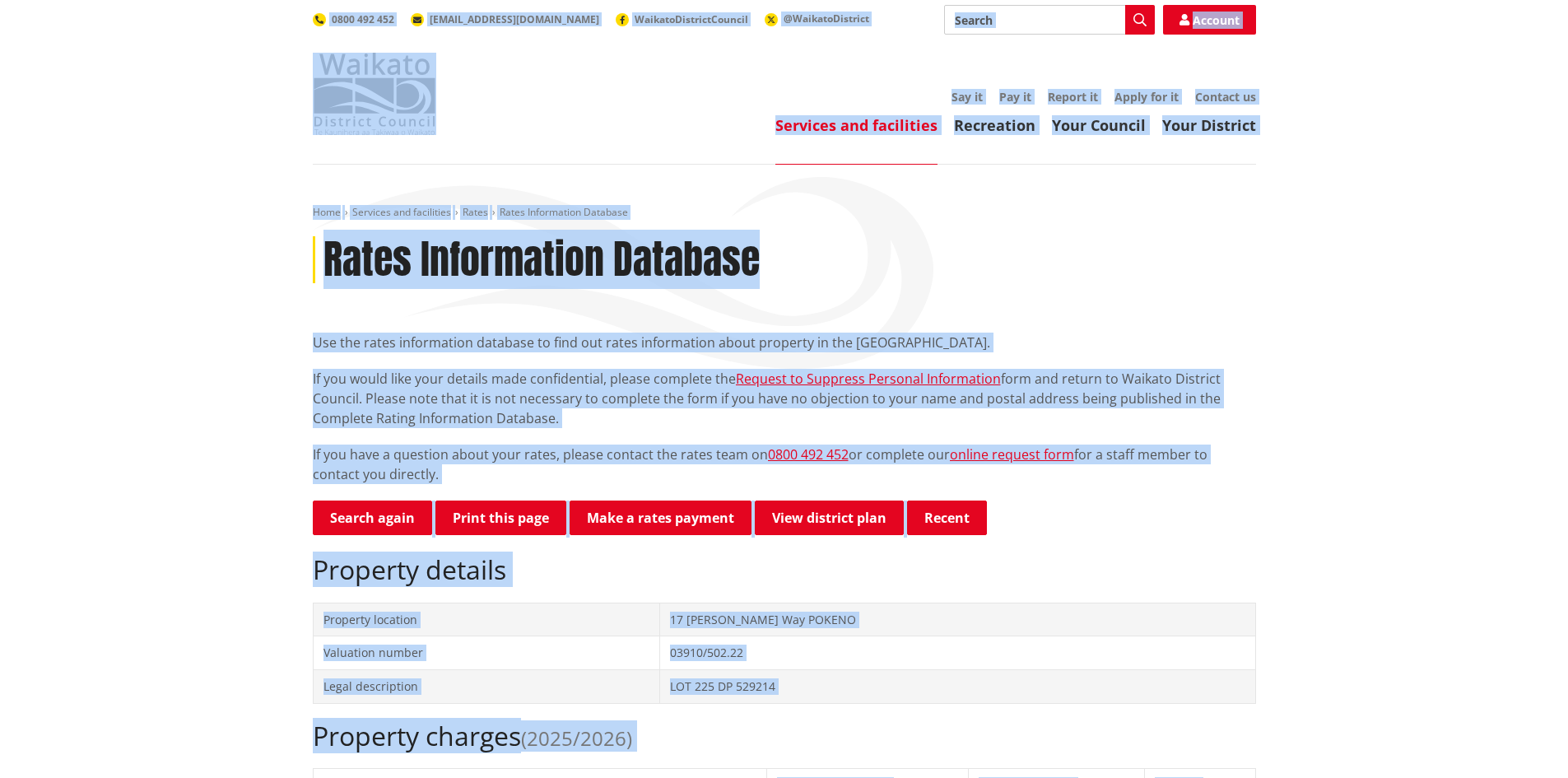
drag, startPoint x: 1208, startPoint y: 526, endPoint x: 279, endPoint y: 174, distance: 993.5
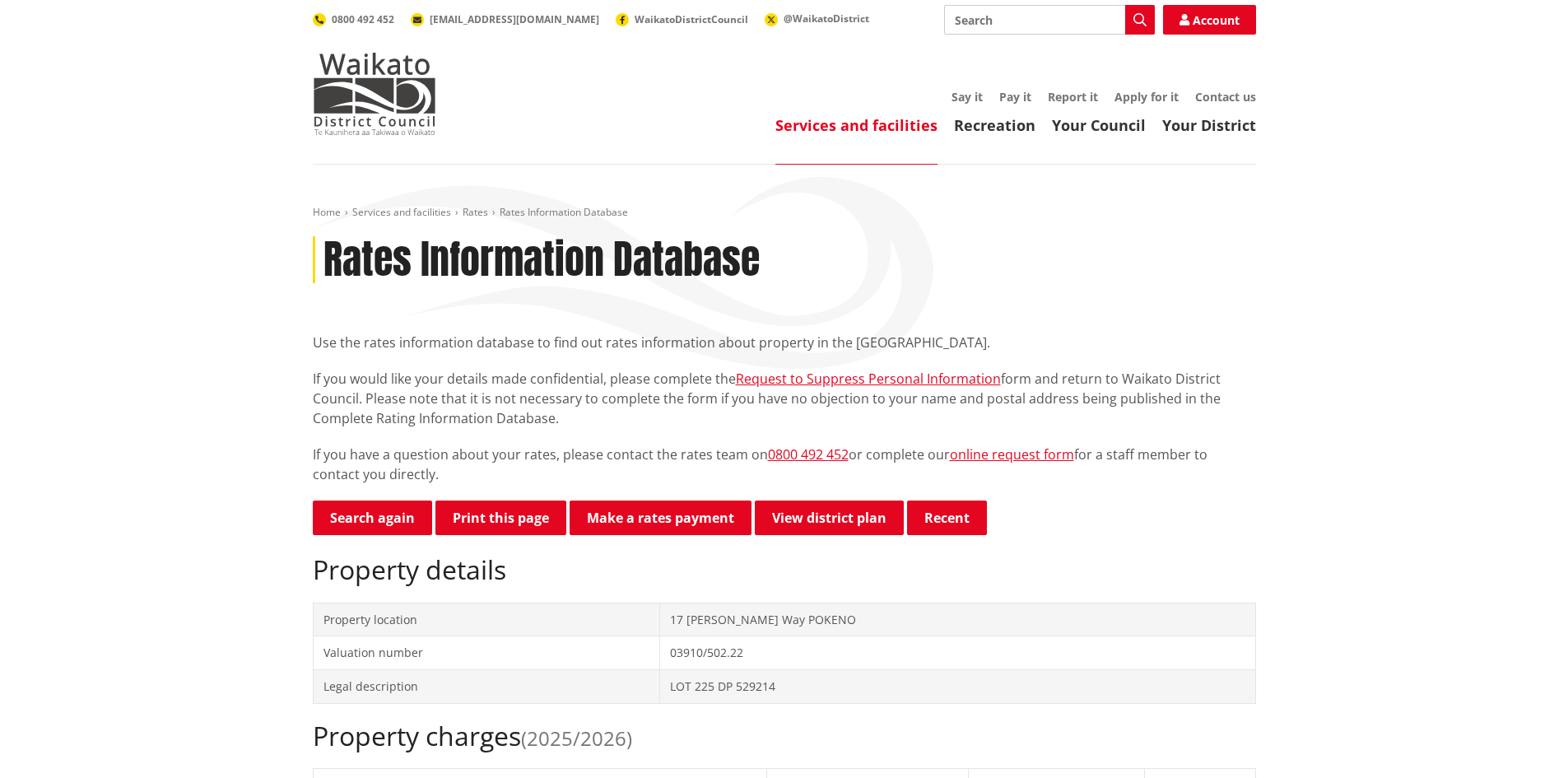
click at [838, 694] on td "LOT 225 DP 529214" at bounding box center [958, 686] width 596 height 34
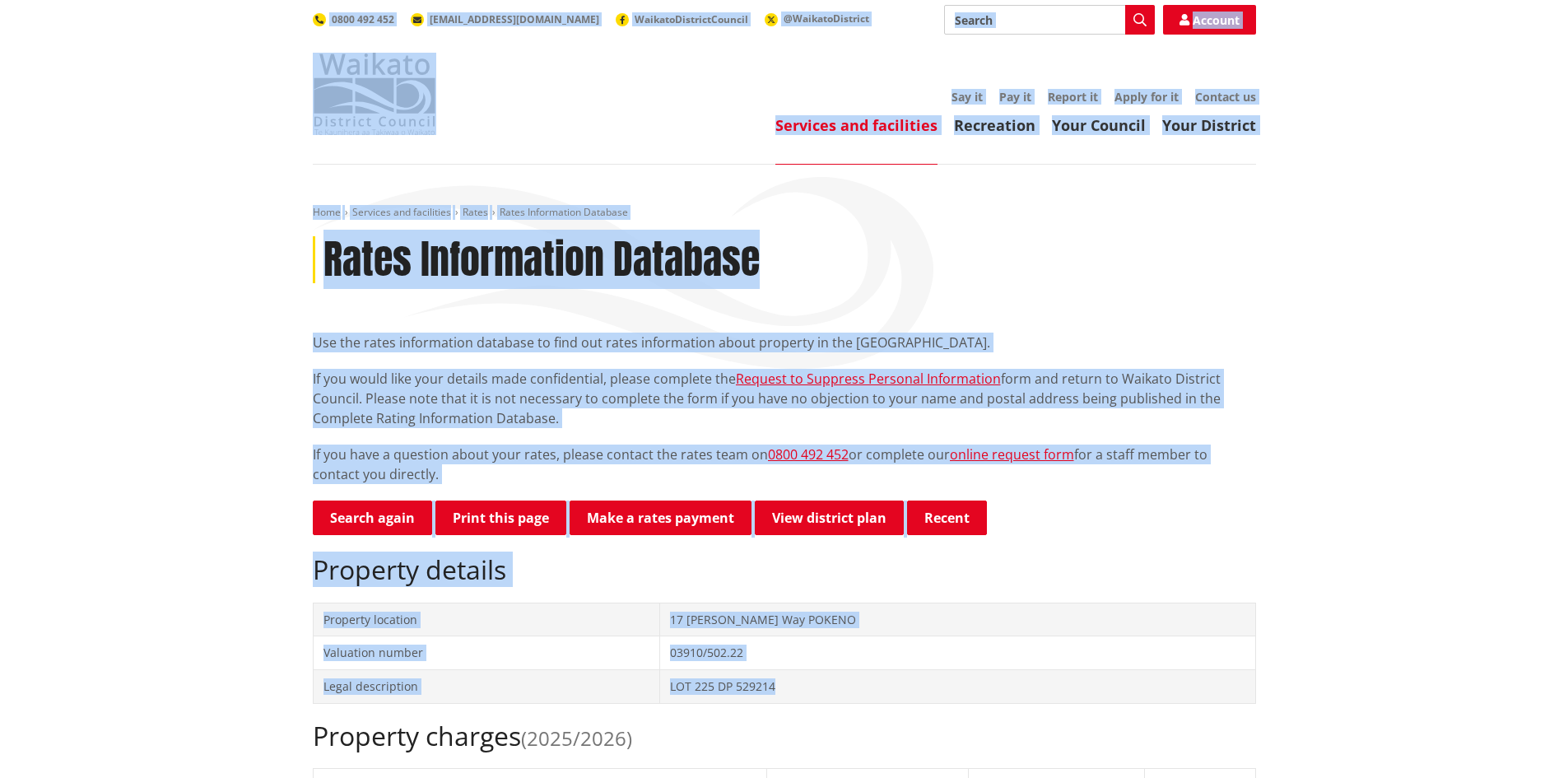
drag, startPoint x: 840, startPoint y: 689, endPoint x: 268, endPoint y: 62, distance: 848.7
click at [249, 158] on header "Toggle search Toggle navigation Services and facilities Recreation Your Council…" at bounding box center [784, 82] width 1568 height 164
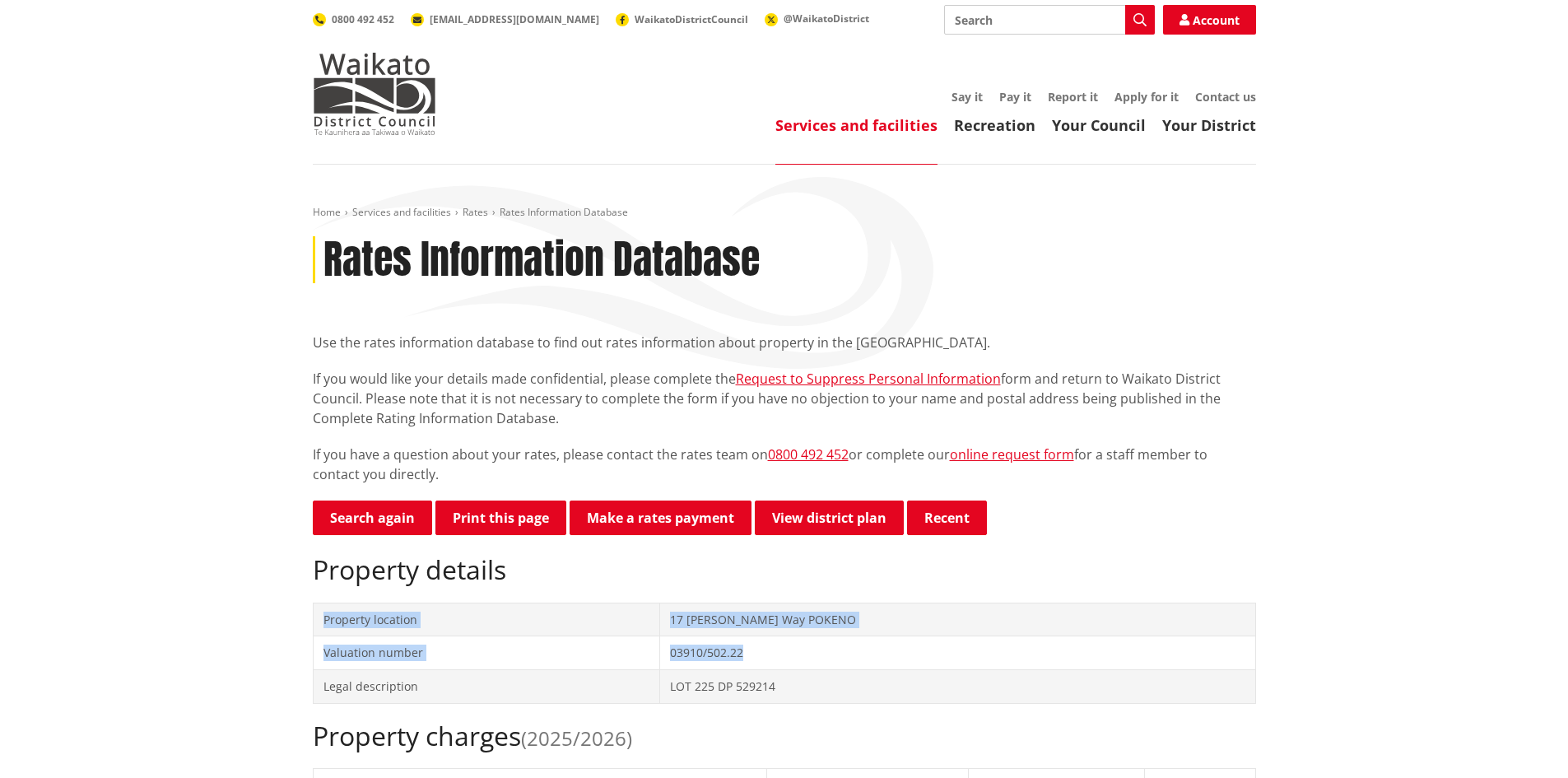
drag, startPoint x: 759, startPoint y: 655, endPoint x: 311, endPoint y: 661, distance: 448.0
click at [623, 670] on td "Legal description" at bounding box center [486, 686] width 346 height 34
drag, startPoint x: 835, startPoint y: 650, endPoint x: 259, endPoint y: 622, distance: 576.7
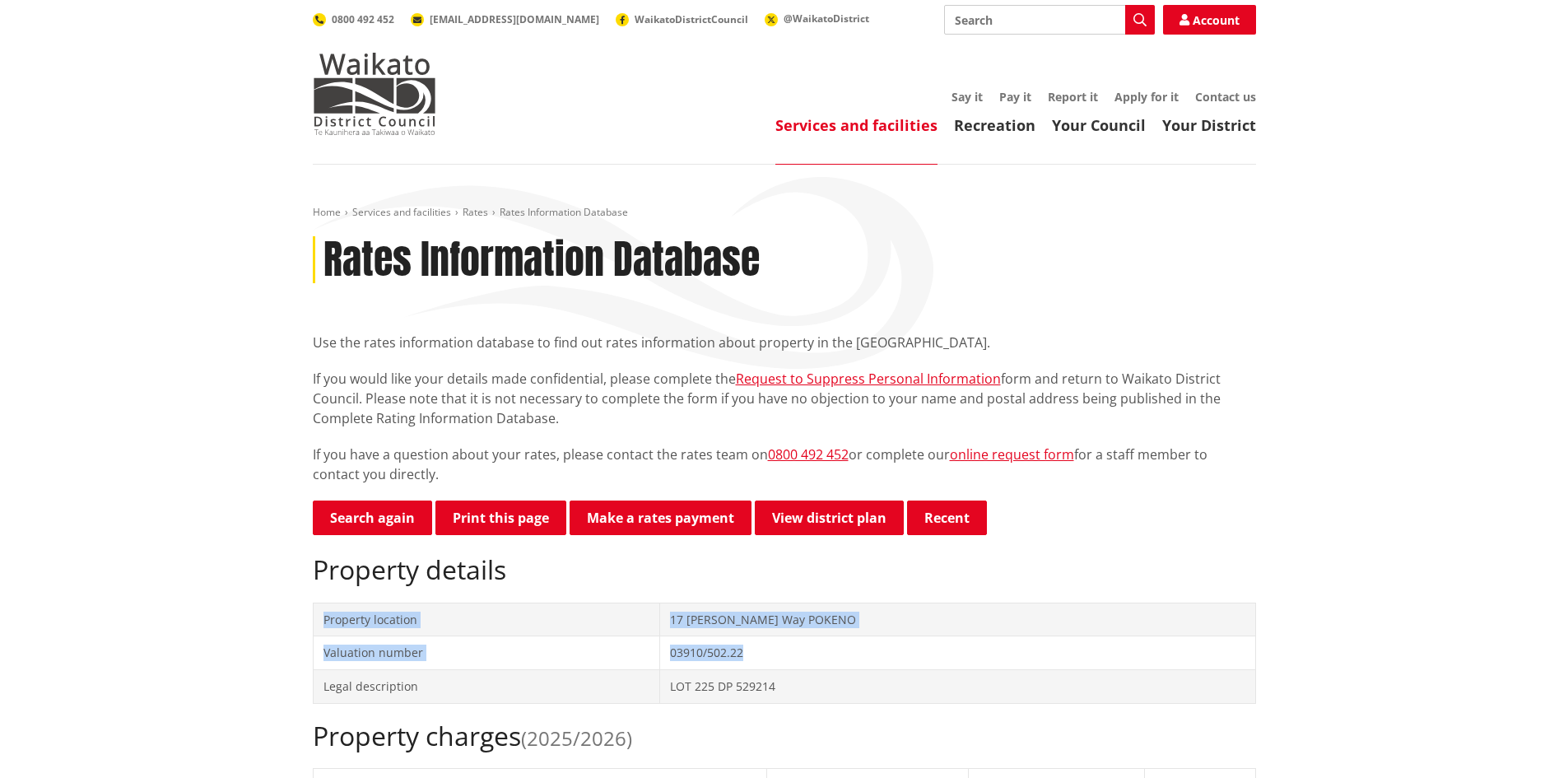
click at [796, 661] on td "03910/502.22" at bounding box center [958, 653] width 596 height 34
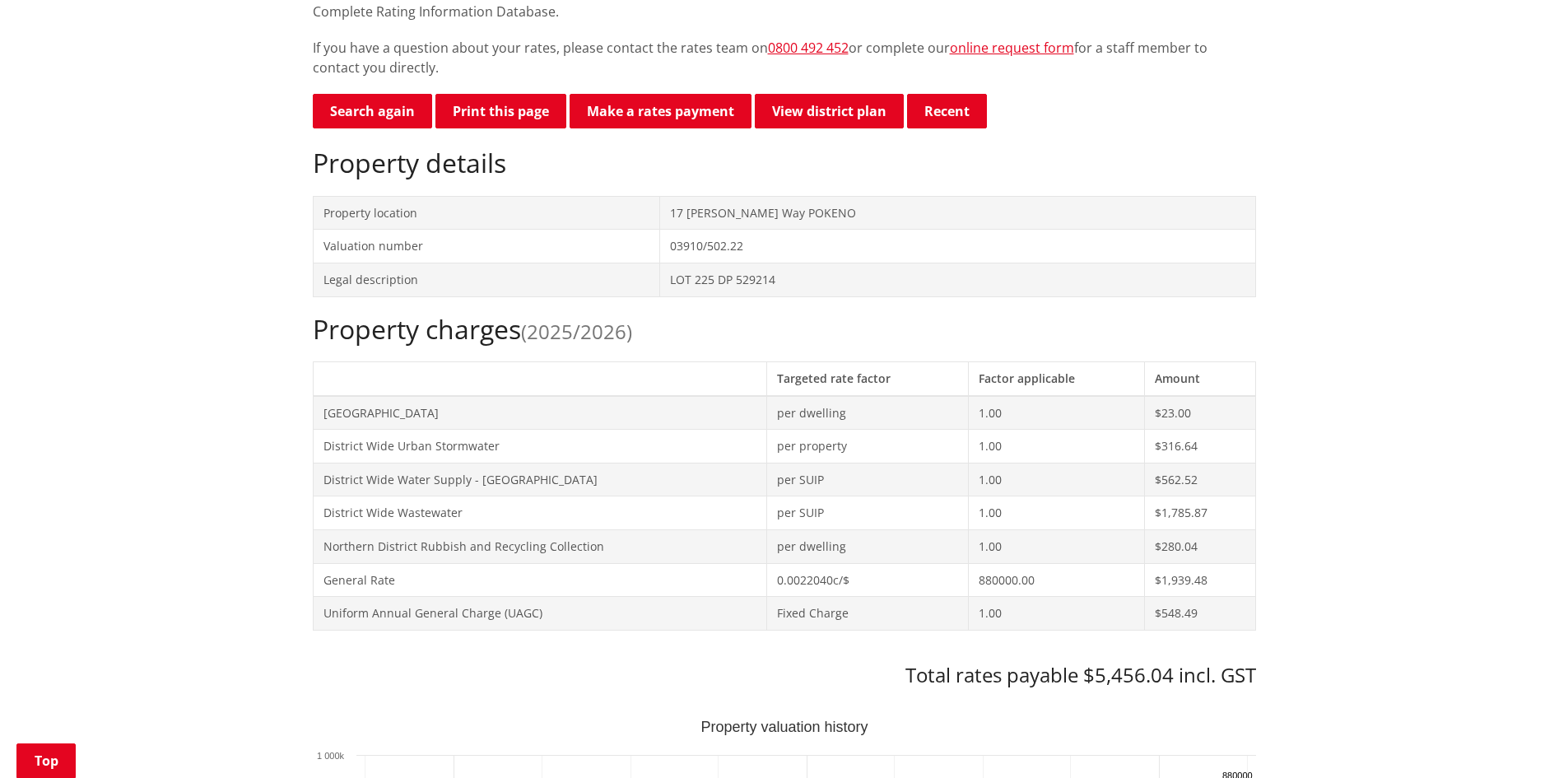
drag, startPoint x: 1302, startPoint y: 432, endPoint x: 1270, endPoint y: 525, distance: 98.4
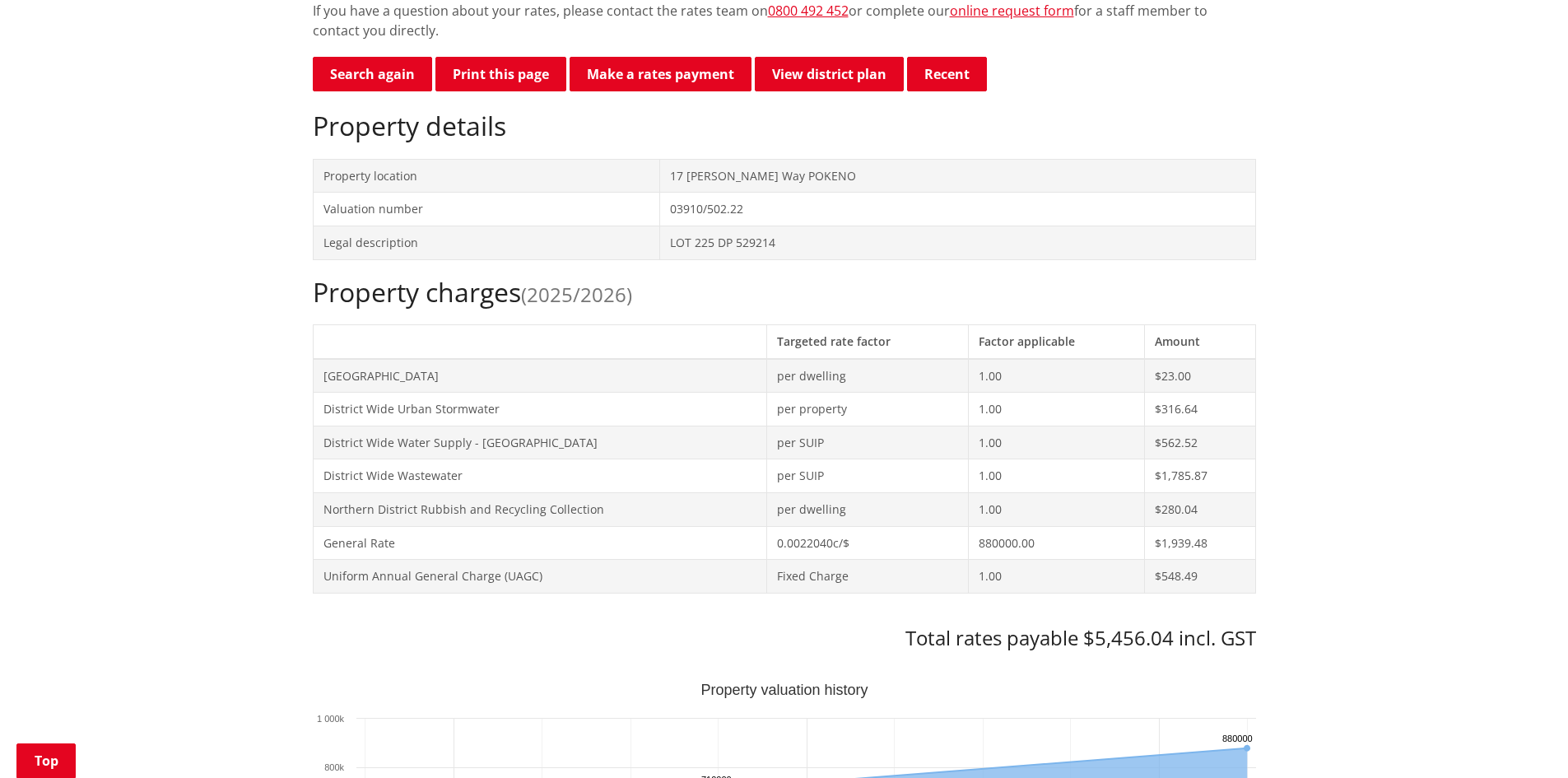
drag, startPoint x: 1387, startPoint y: 377, endPoint x: 1377, endPoint y: 411, distance: 35.4
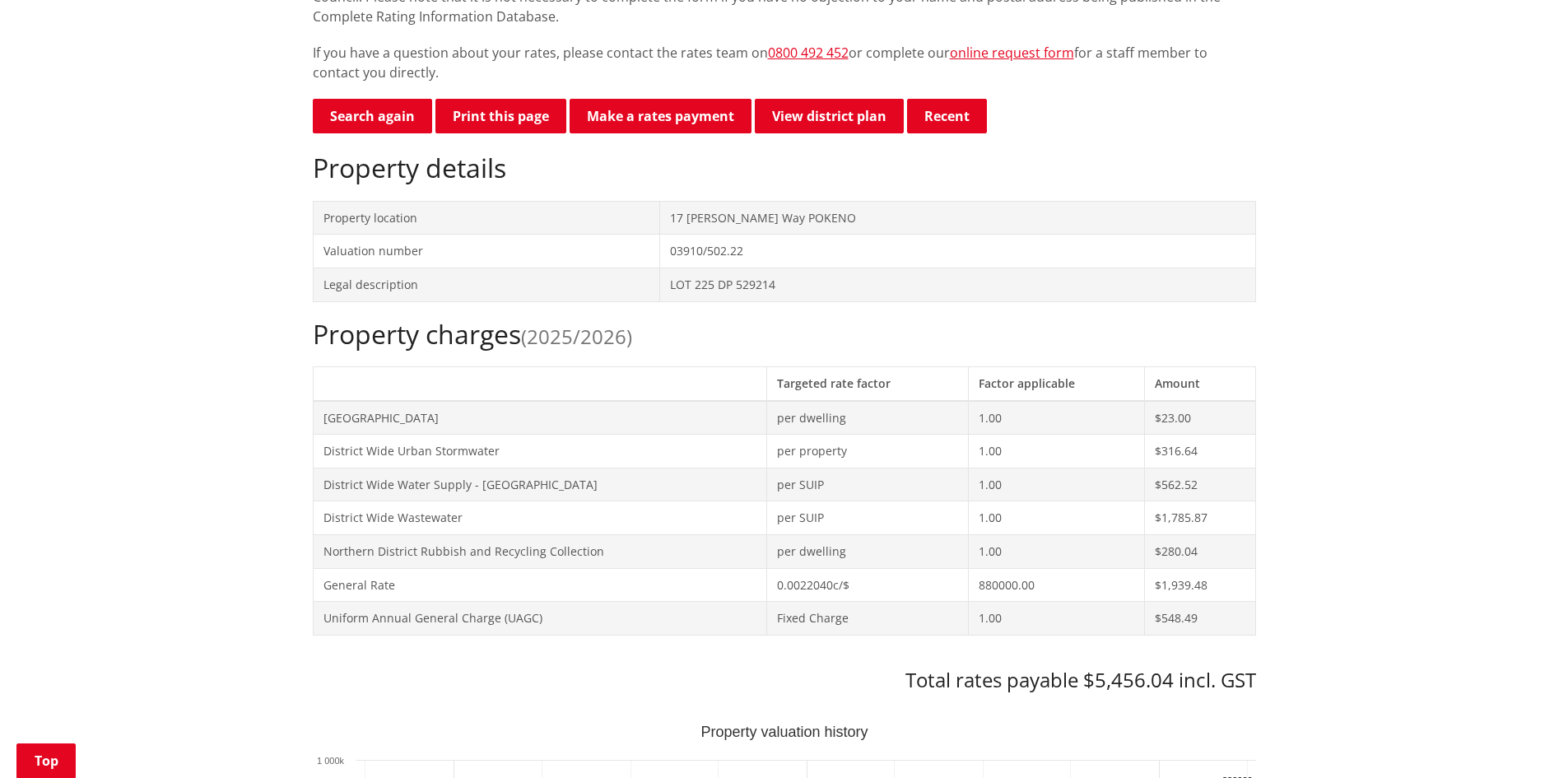
scroll to position [276, 0]
